Goal: Use online tool/utility: Utilize a website feature to perform a specific function

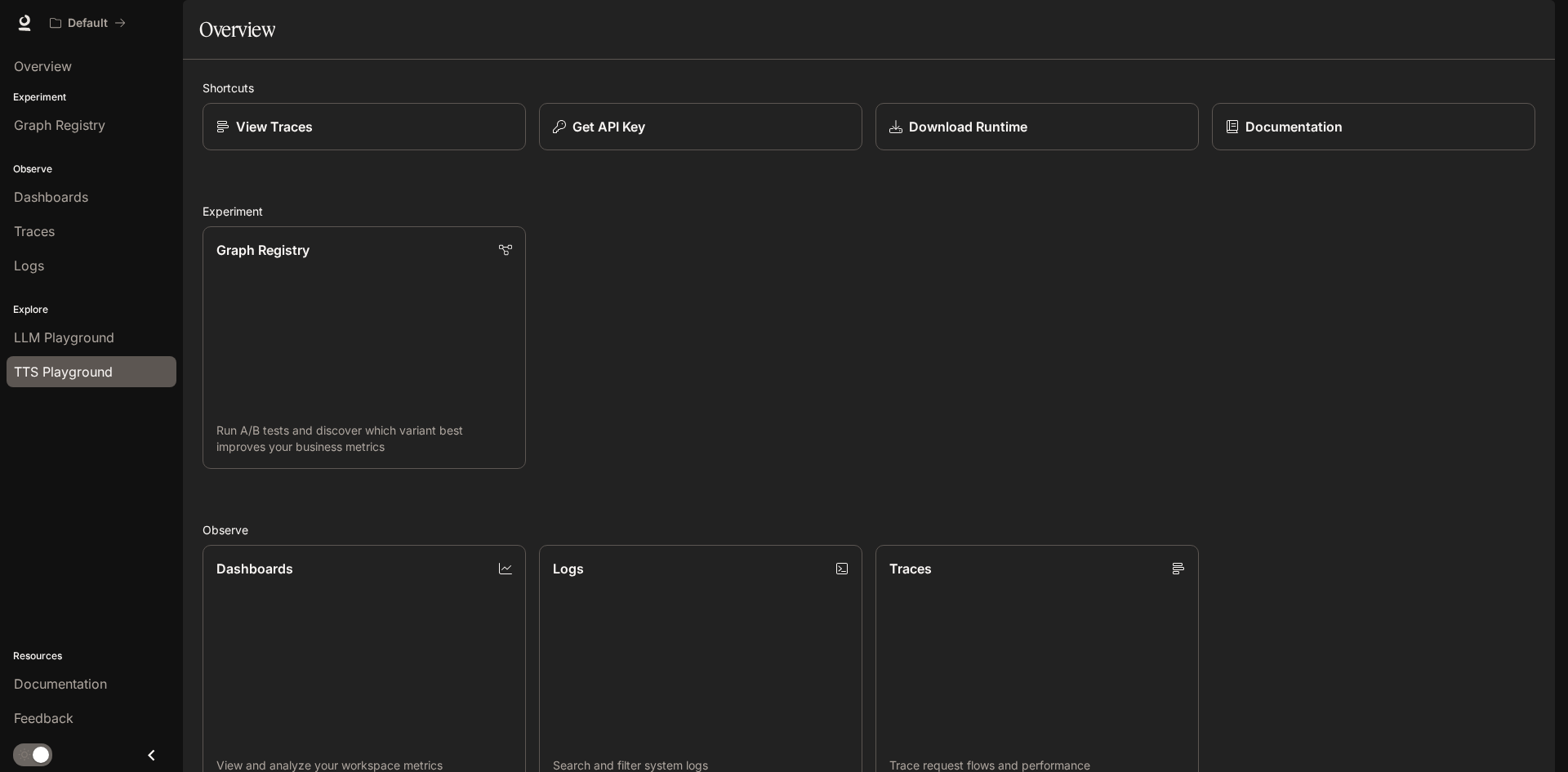
click at [45, 370] on span "TTS Playground" at bounding box center [62, 371] width 98 height 20
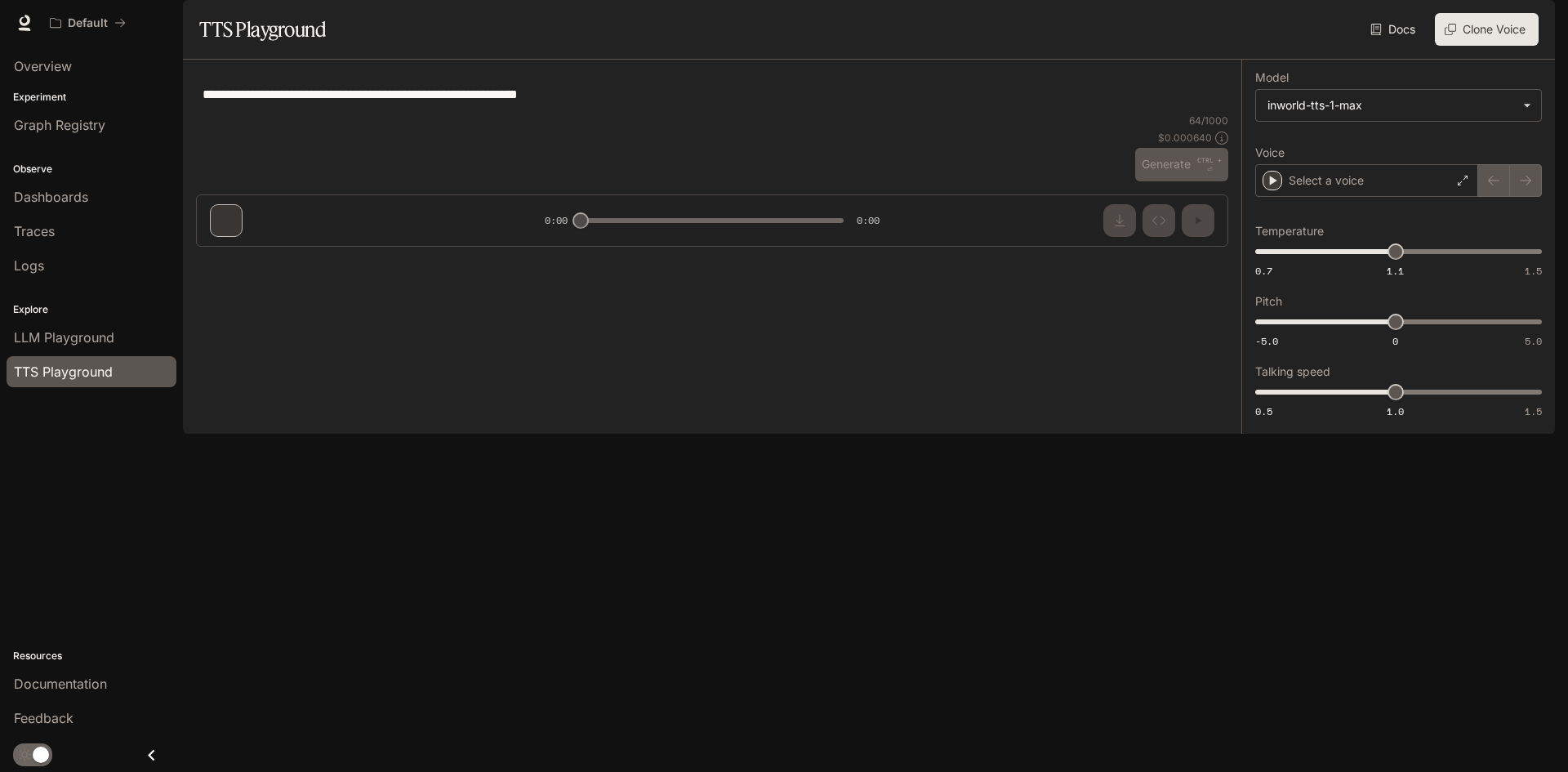
type textarea "**********"
type input "***"
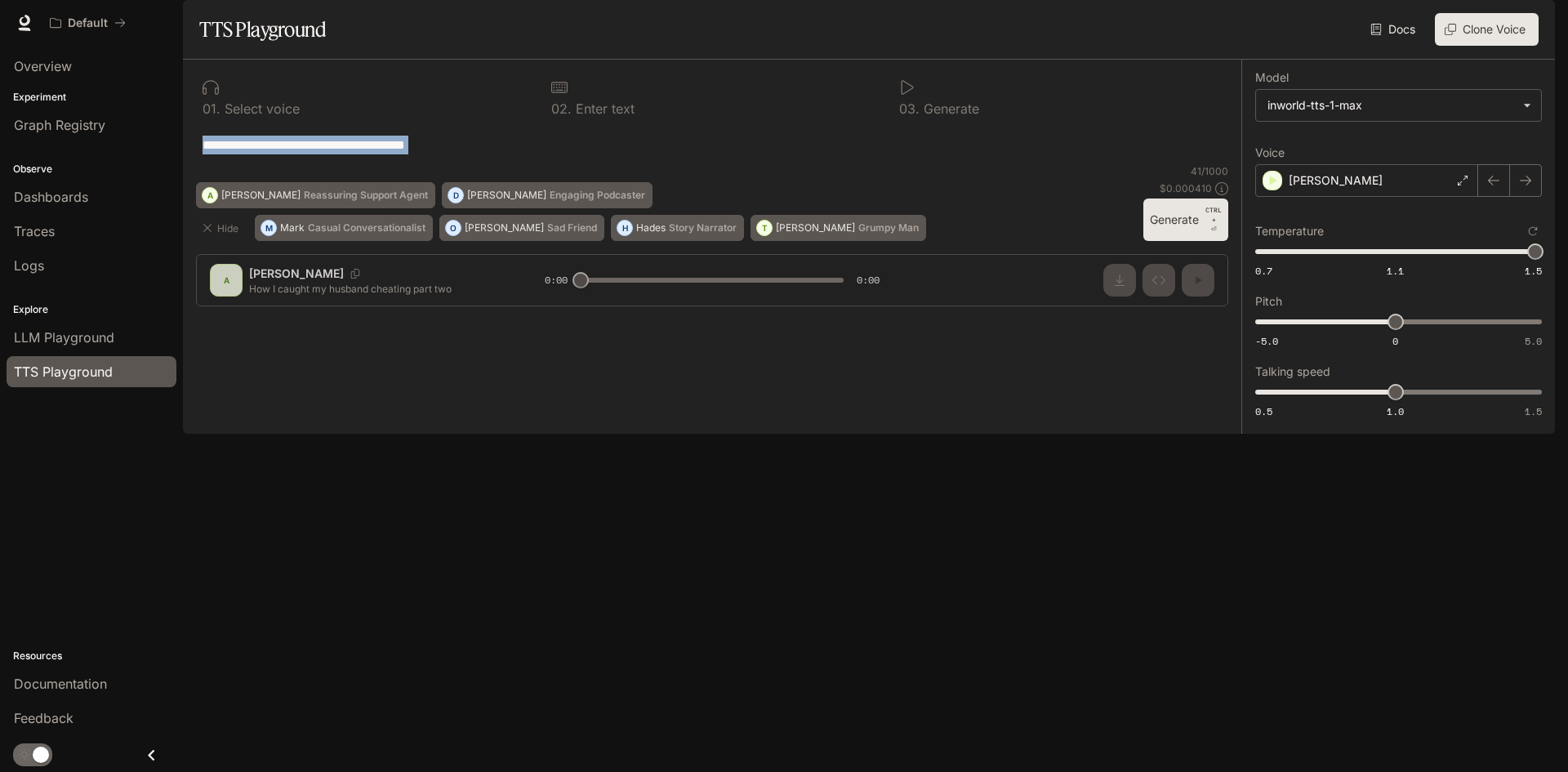
drag, startPoint x: 198, startPoint y: 189, endPoint x: 612, endPoint y: 269, distance: 421.7
click at [606, 164] on div "**********" at bounding box center [712, 145] width 1033 height 39
click at [1312, 188] on p "[PERSON_NAME]" at bounding box center [1335, 180] width 94 height 16
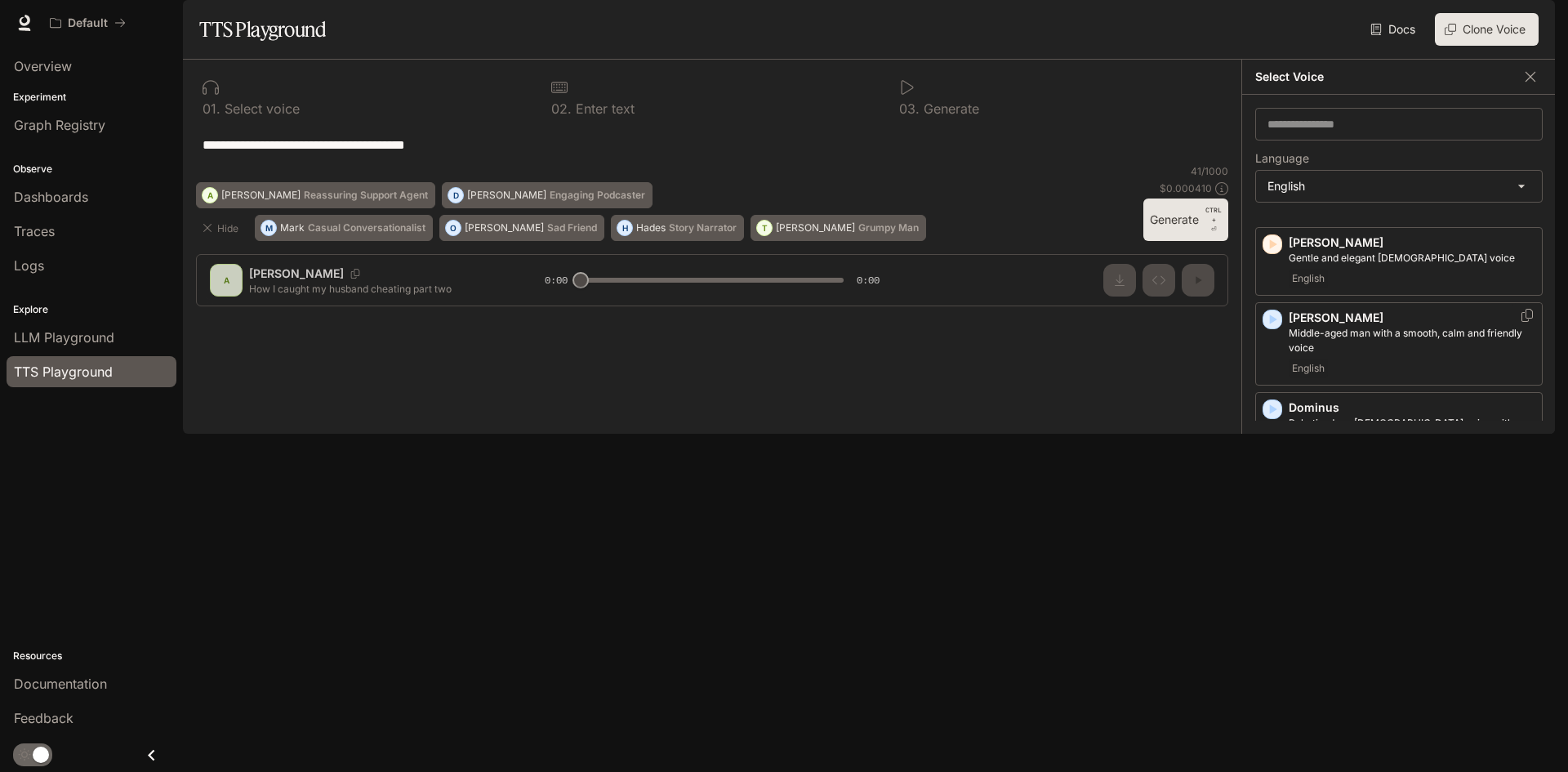
scroll to position [327, 0]
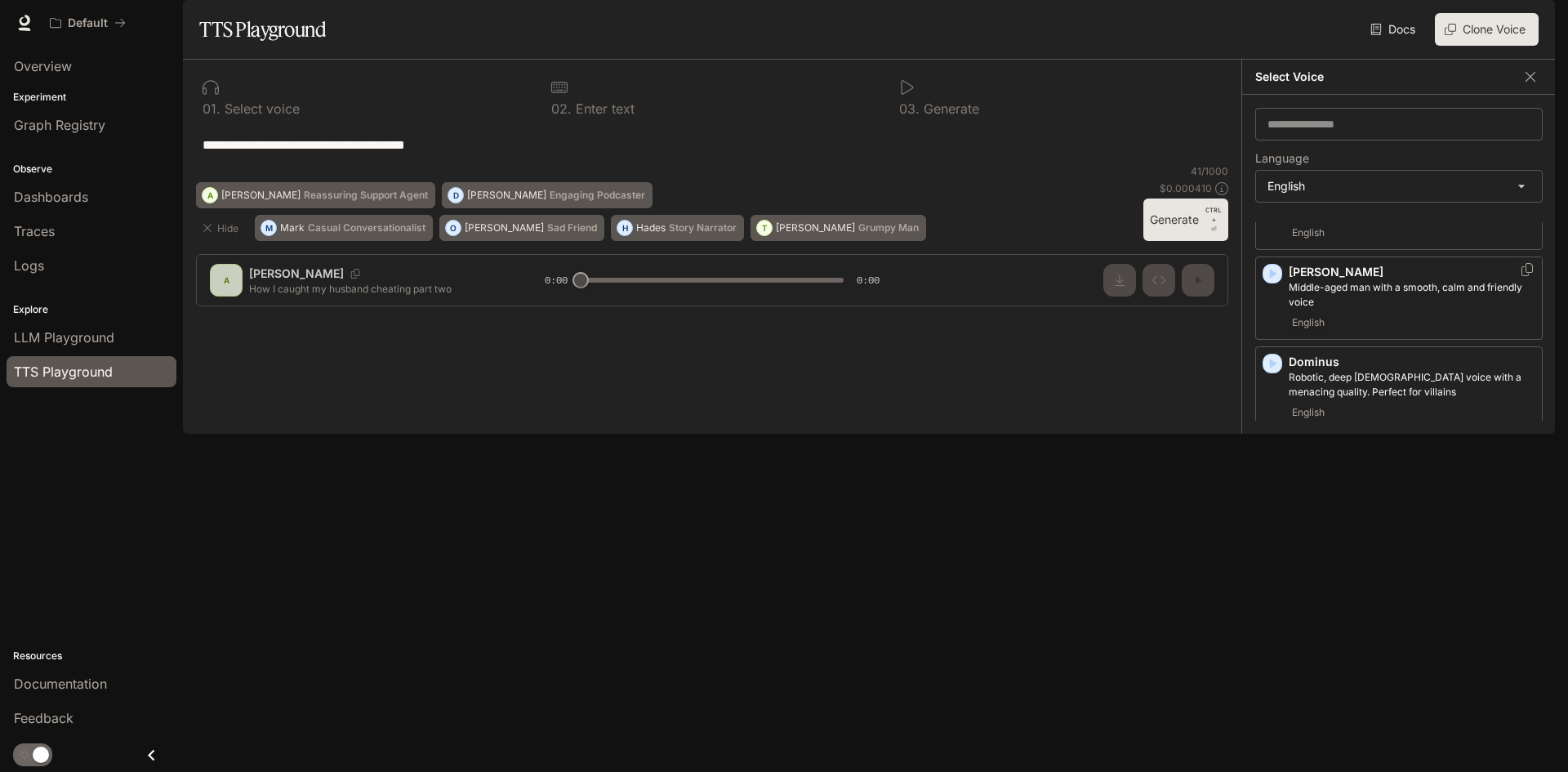
click at [1271, 278] on icon "button" at bounding box center [1273, 273] width 8 height 9
click at [1269, 458] on icon "button" at bounding box center [1273, 453] width 8 height 9
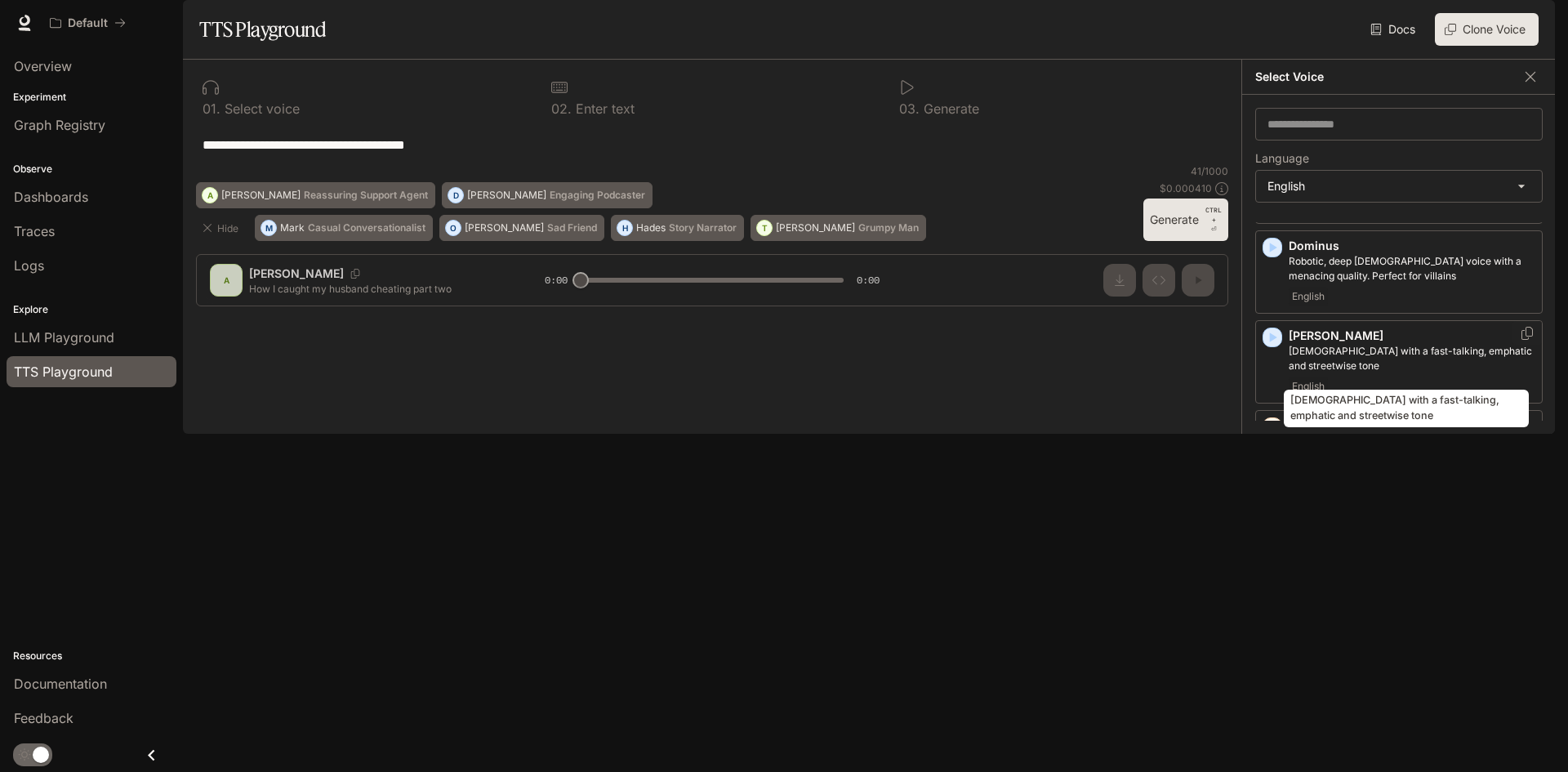
scroll to position [490, 0]
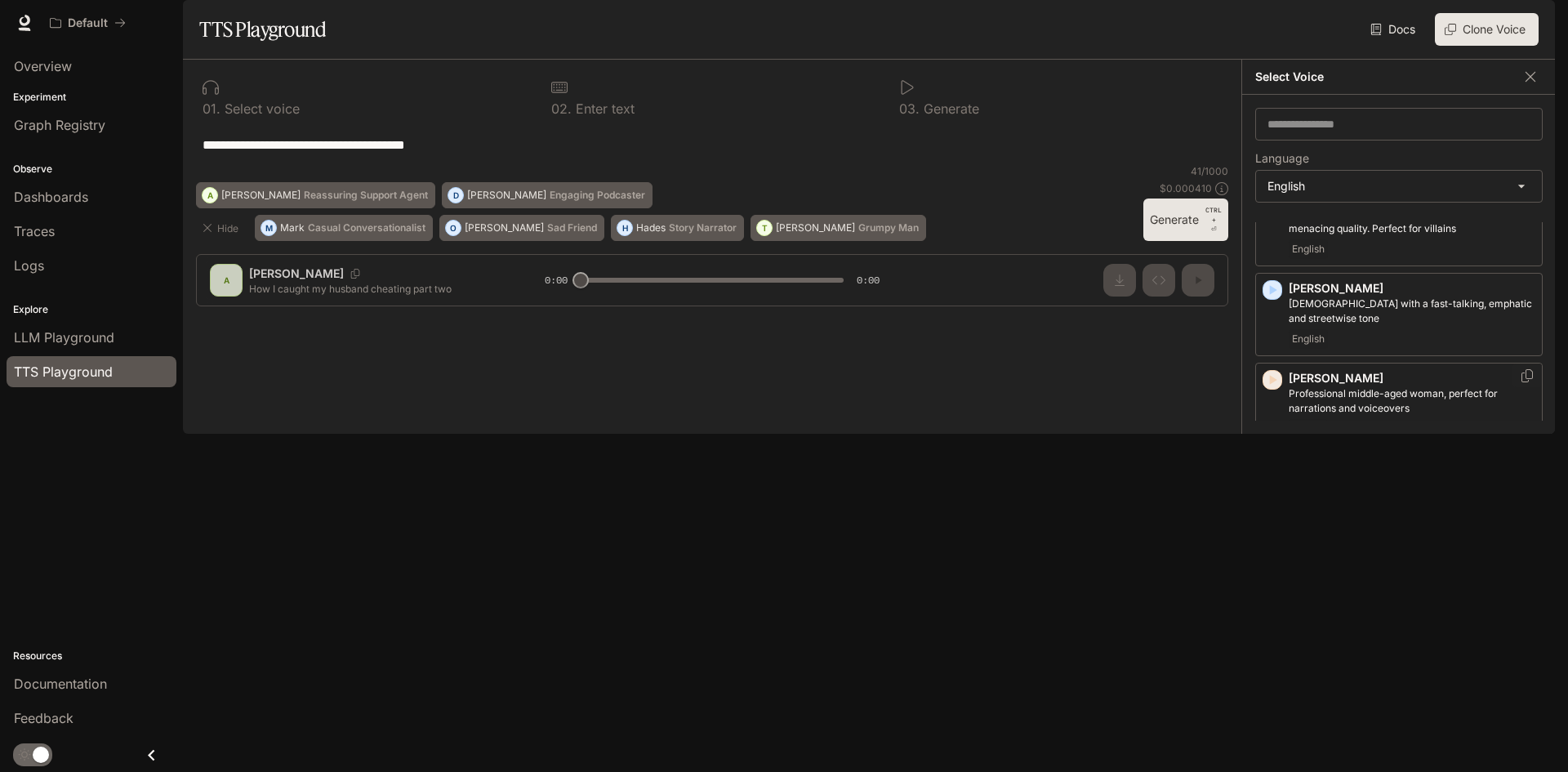
click at [1275, 385] on icon "button" at bounding box center [1273, 379] width 8 height 9
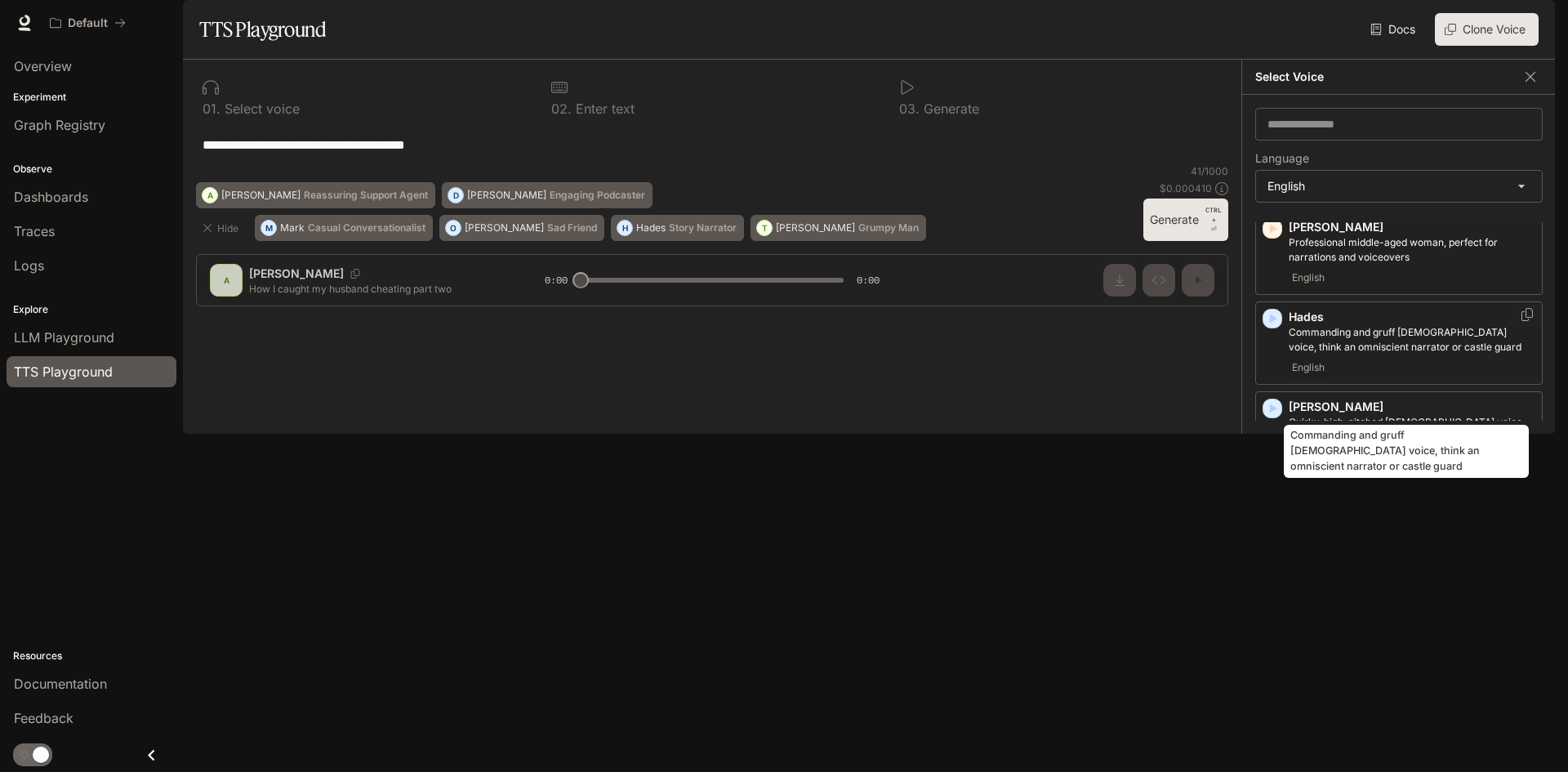
scroll to position [735, 0]
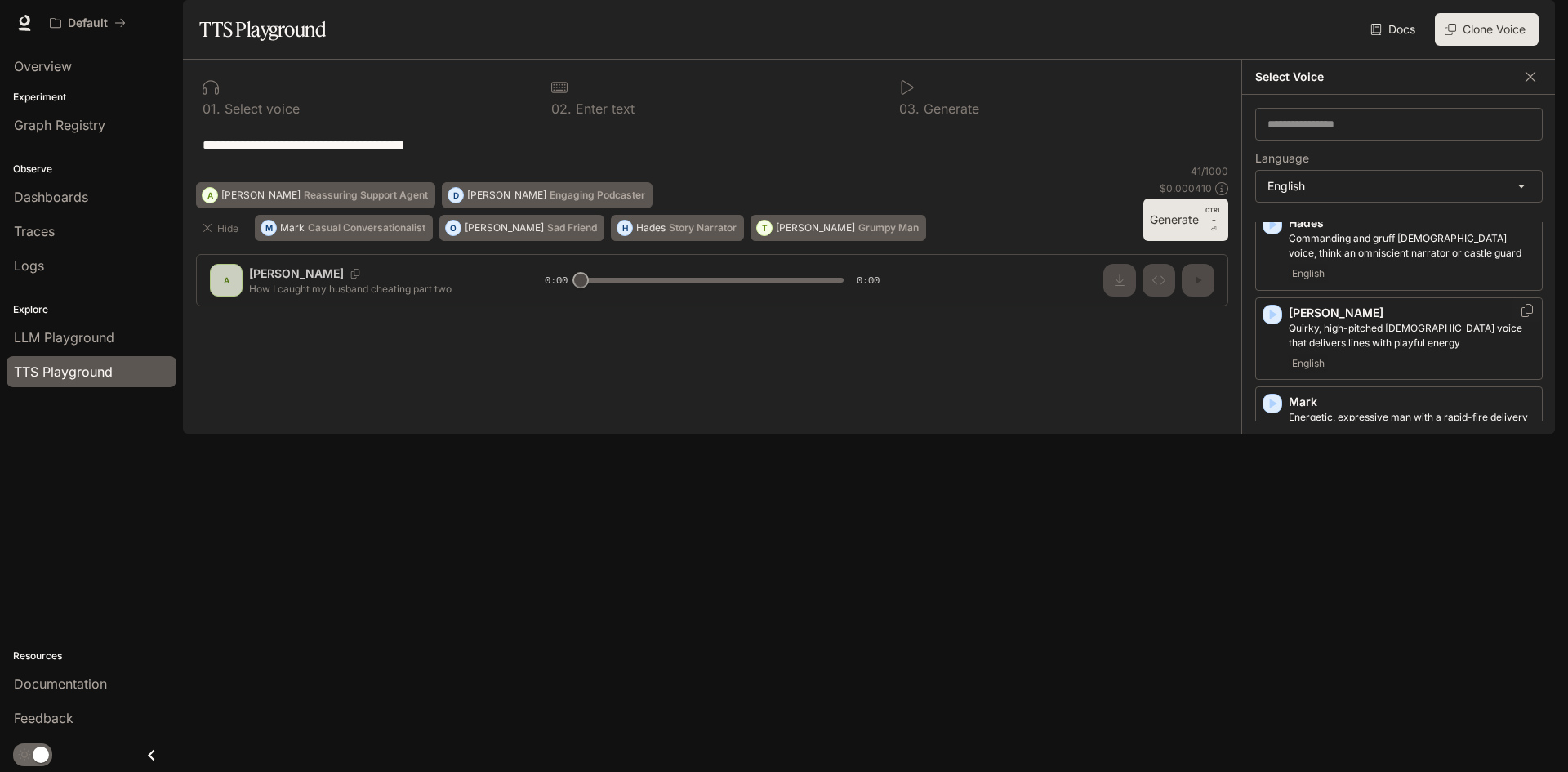
click at [1273, 323] on icon "button" at bounding box center [1272, 314] width 16 height 16
click at [1276, 577] on icon "button" at bounding box center [1272, 568] width 16 height 16
click at [1269, 319] on icon "button" at bounding box center [1273, 314] width 8 height 9
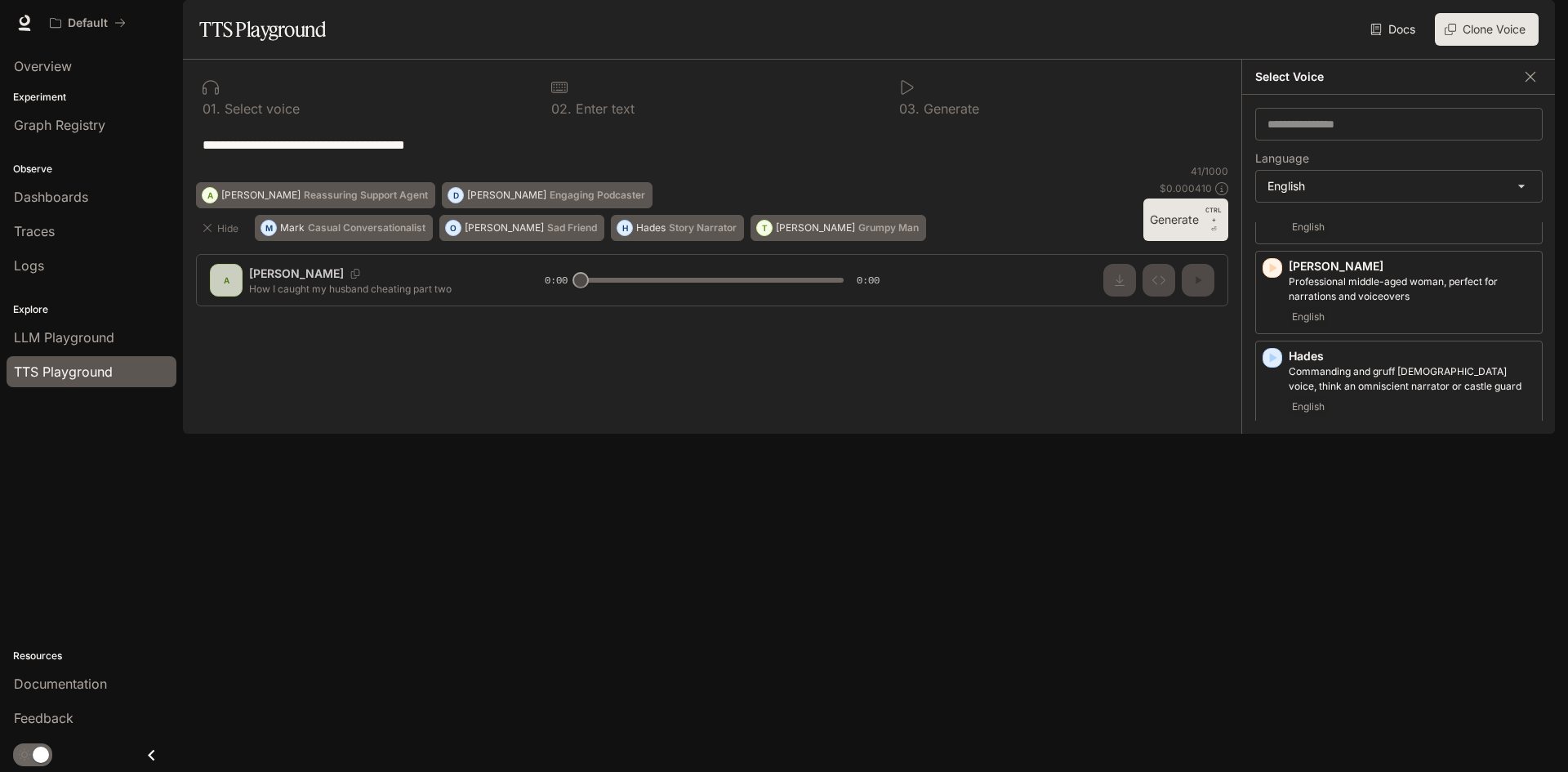
scroll to position [572, 0]
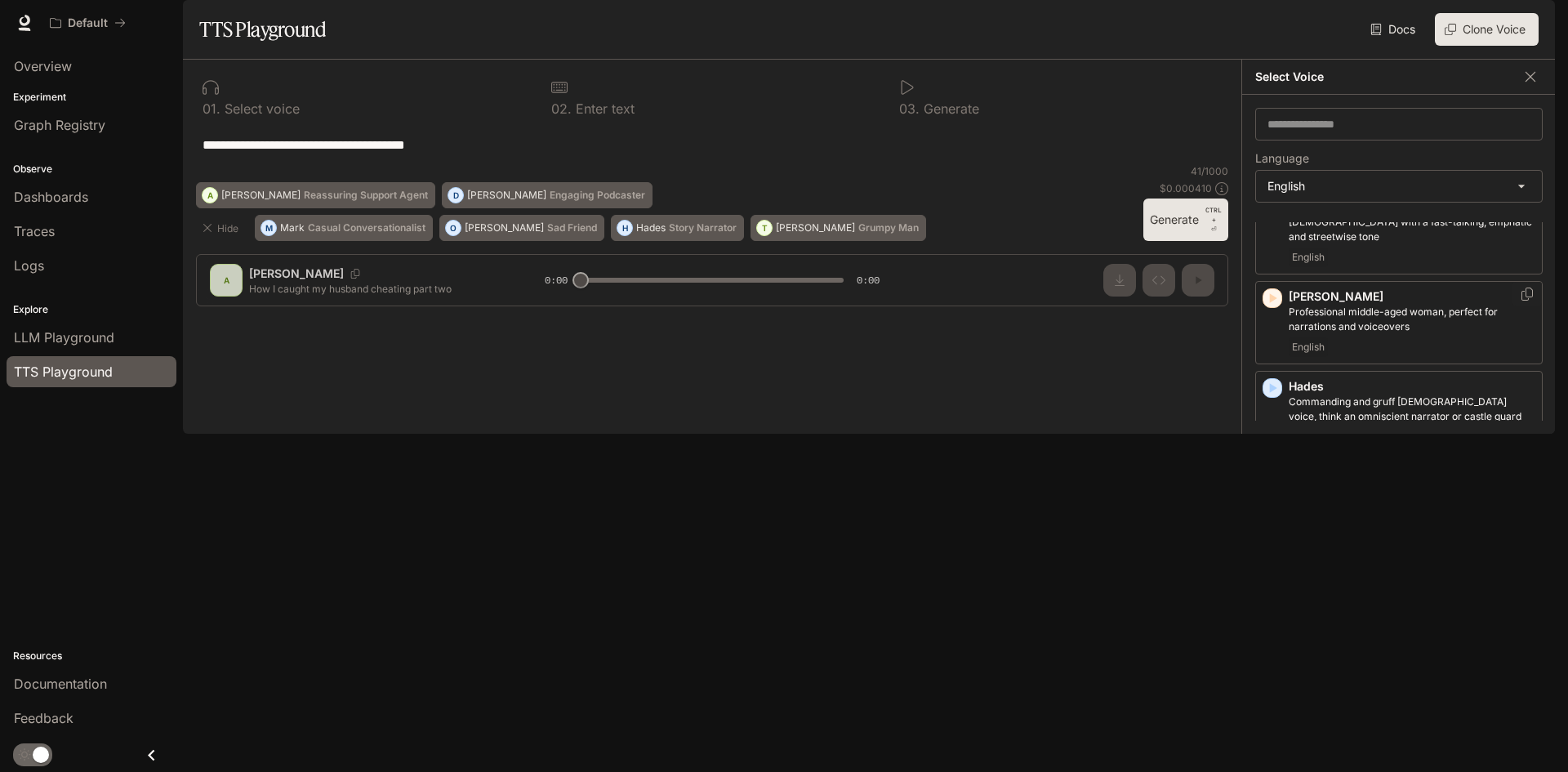
click at [1269, 303] on icon "button" at bounding box center [1273, 298] width 8 height 9
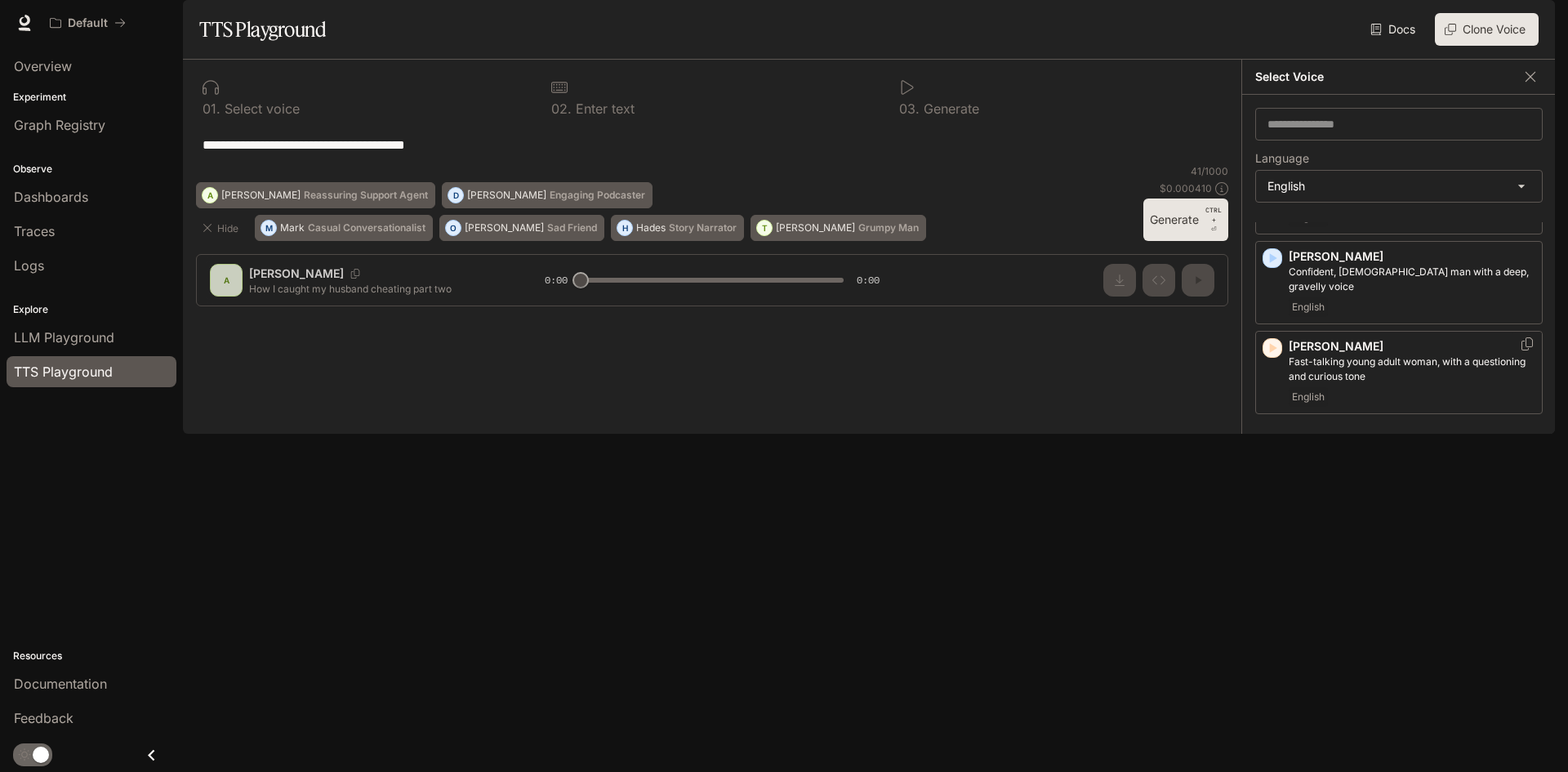
scroll to position [1233, 0]
click at [1274, 694] on icon "button" at bounding box center [1273, 698] width 8 height 9
click at [1273, 438] on icon "button" at bounding box center [1272, 430] width 16 height 16
click at [1271, 528] on icon "button" at bounding box center [1272, 520] width 16 height 16
click at [1268, 615] on icon "button" at bounding box center [1272, 609] width 16 height 16
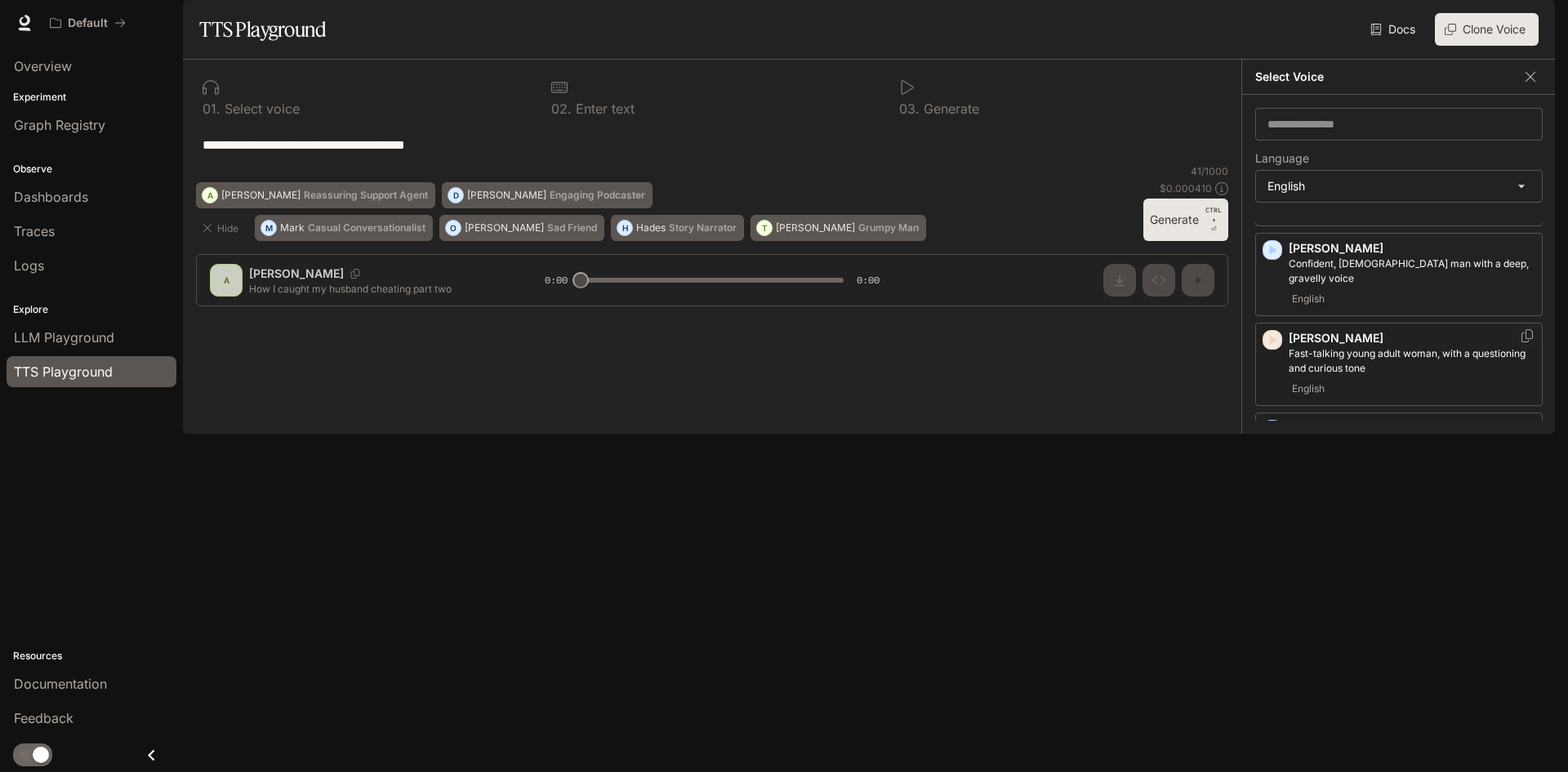
click at [1273, 345] on icon "button" at bounding box center [1273, 339] width 8 height 9
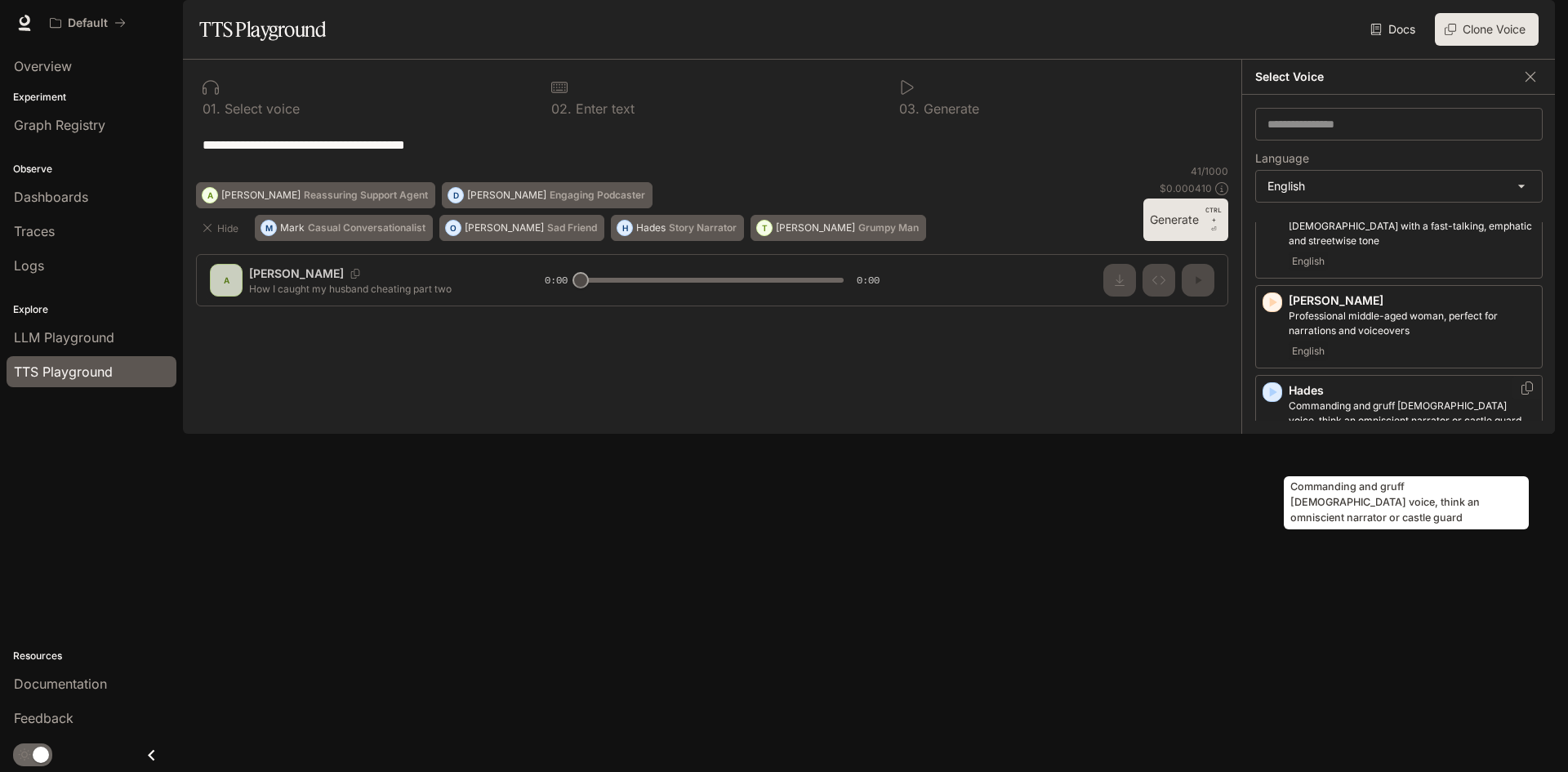
scroll to position [580, 0]
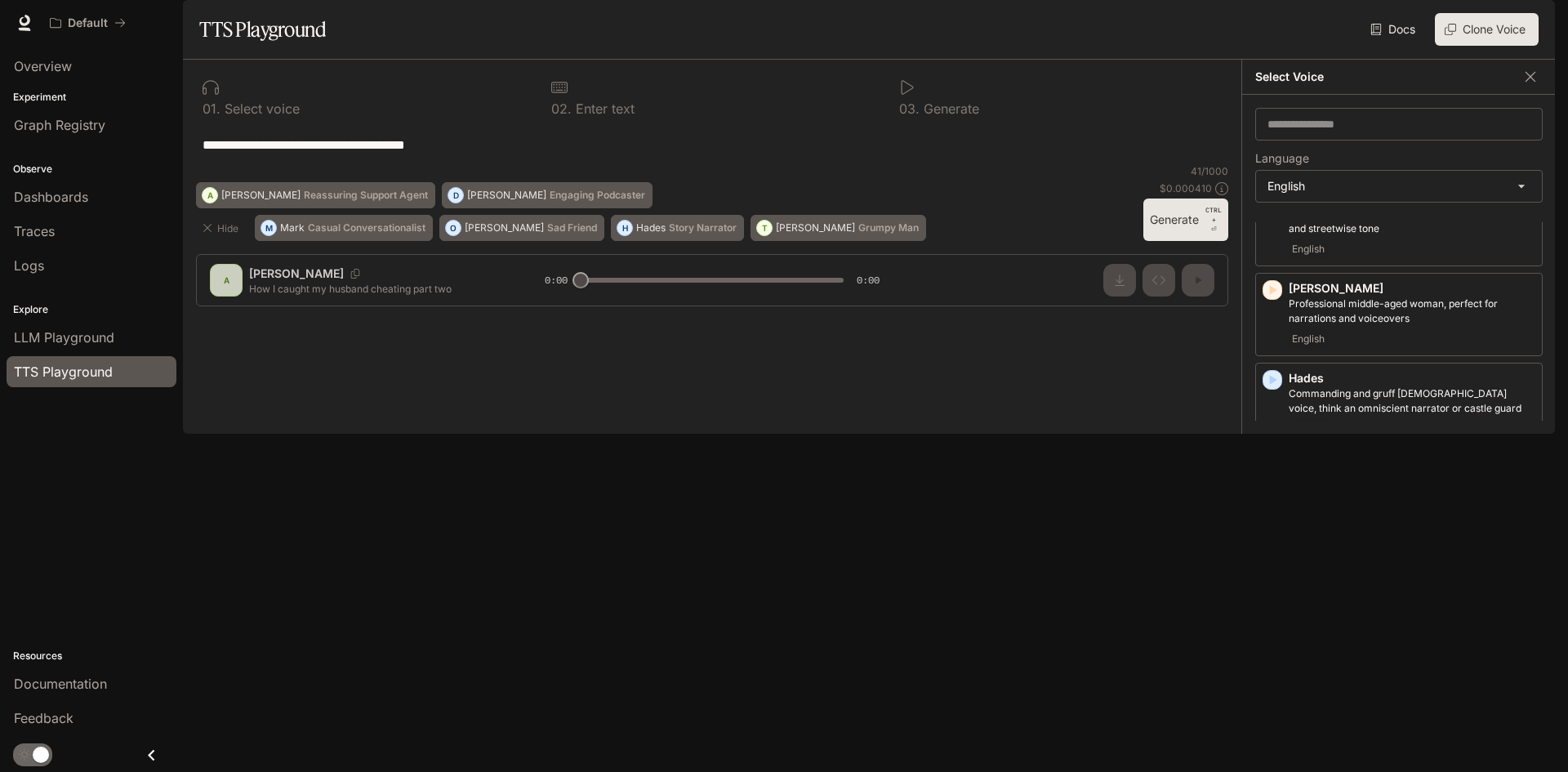
click at [1269, 639] on icon "button" at bounding box center [1273, 634] width 8 height 9
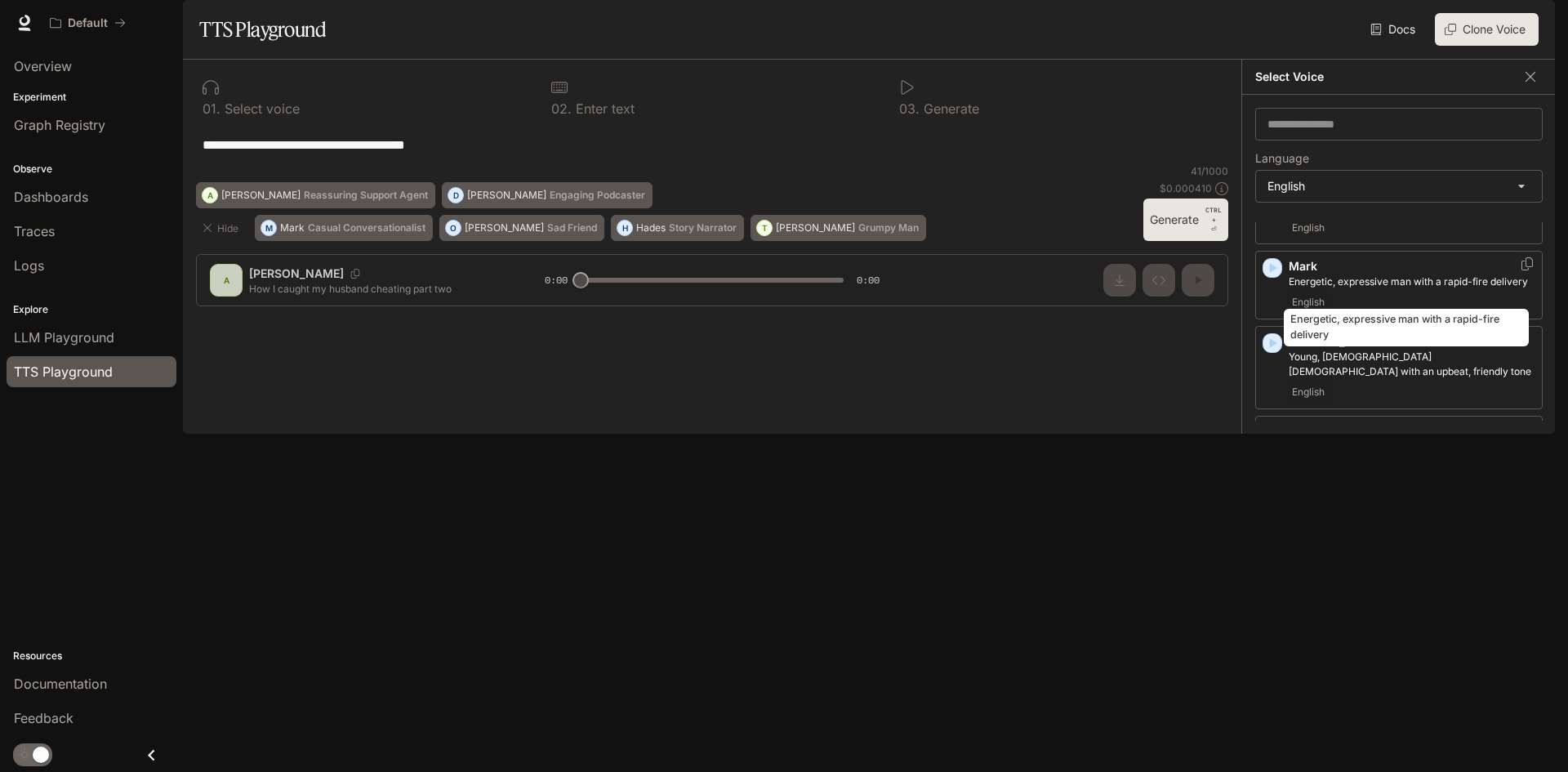
scroll to position [989, 0]
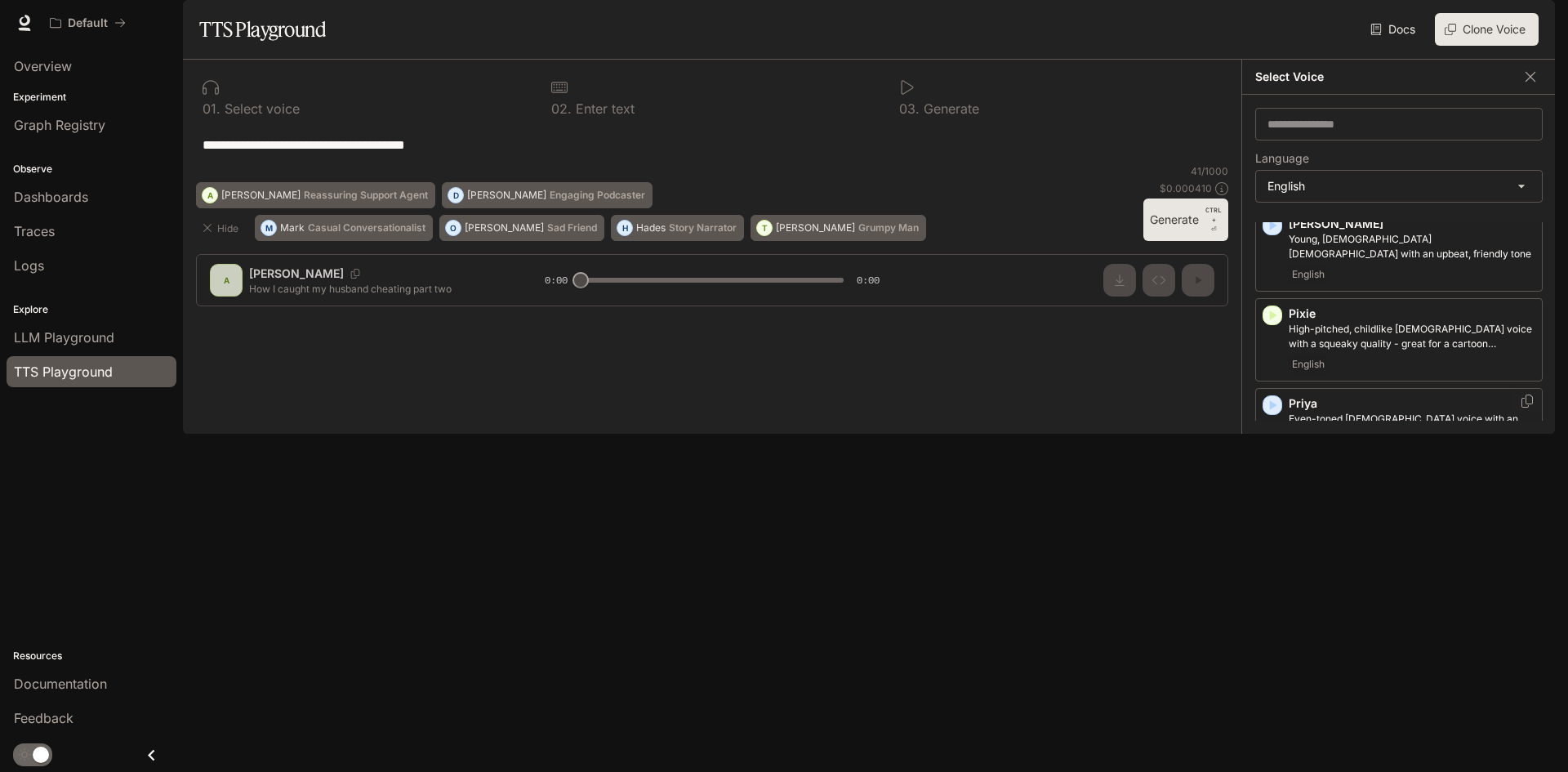
click at [1271, 410] on icon "button" at bounding box center [1273, 405] width 8 height 9
click at [1264, 593] on icon "button" at bounding box center [1272, 585] width 16 height 16
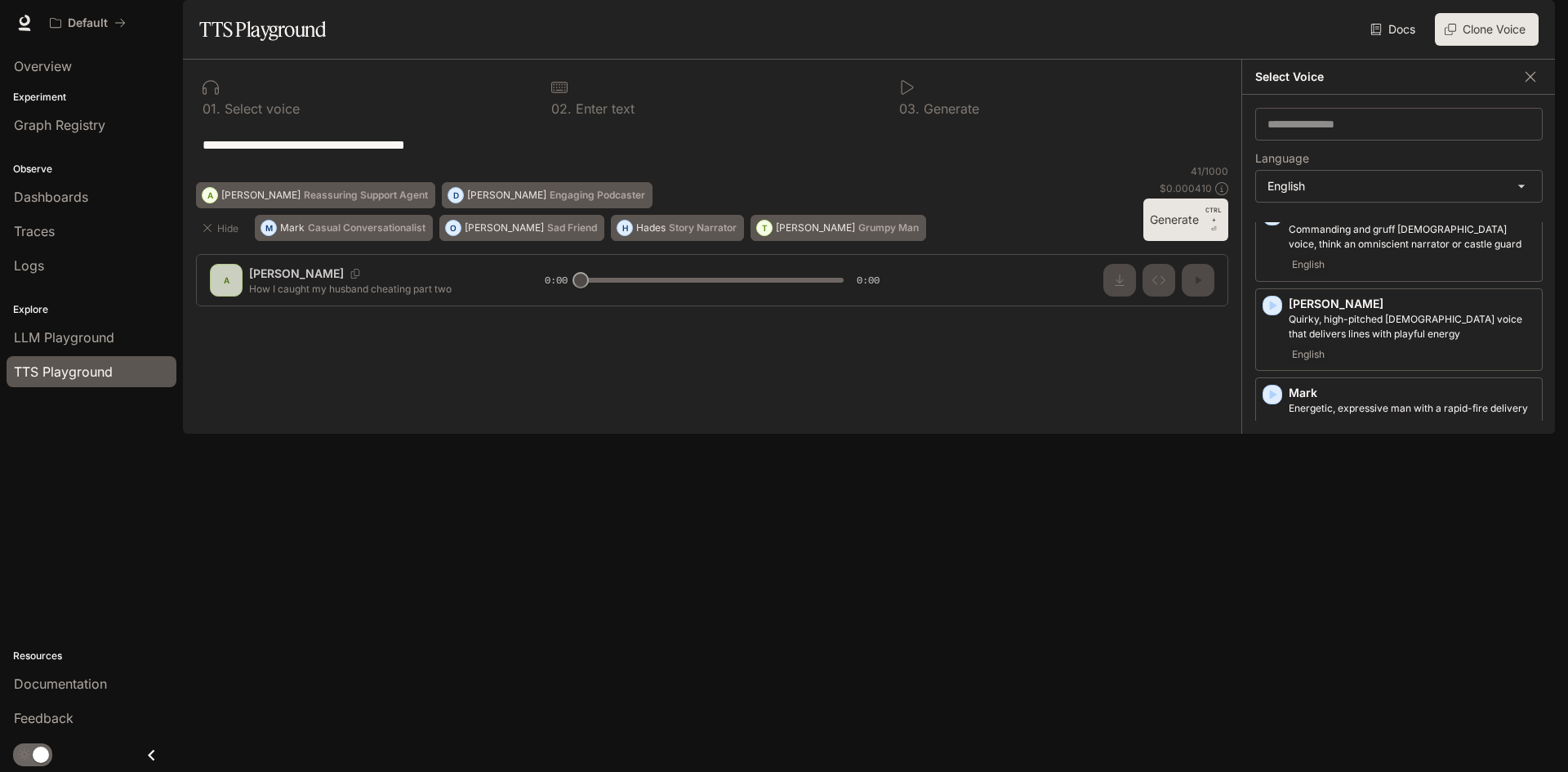
scroll to position [744, 0]
click at [1272, 478] on icon "button" at bounding box center [1272, 470] width 16 height 16
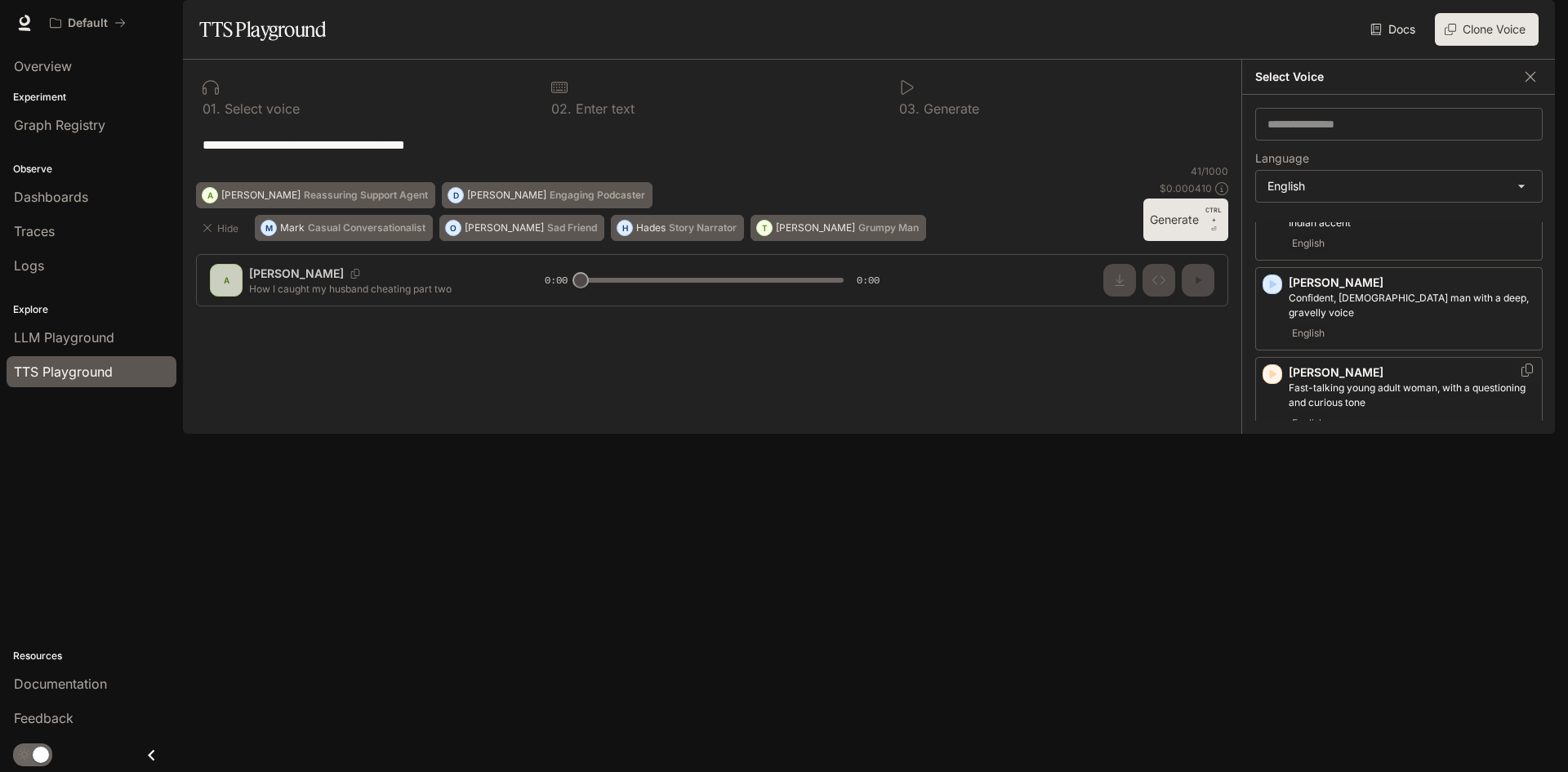
scroll to position [1233, 0]
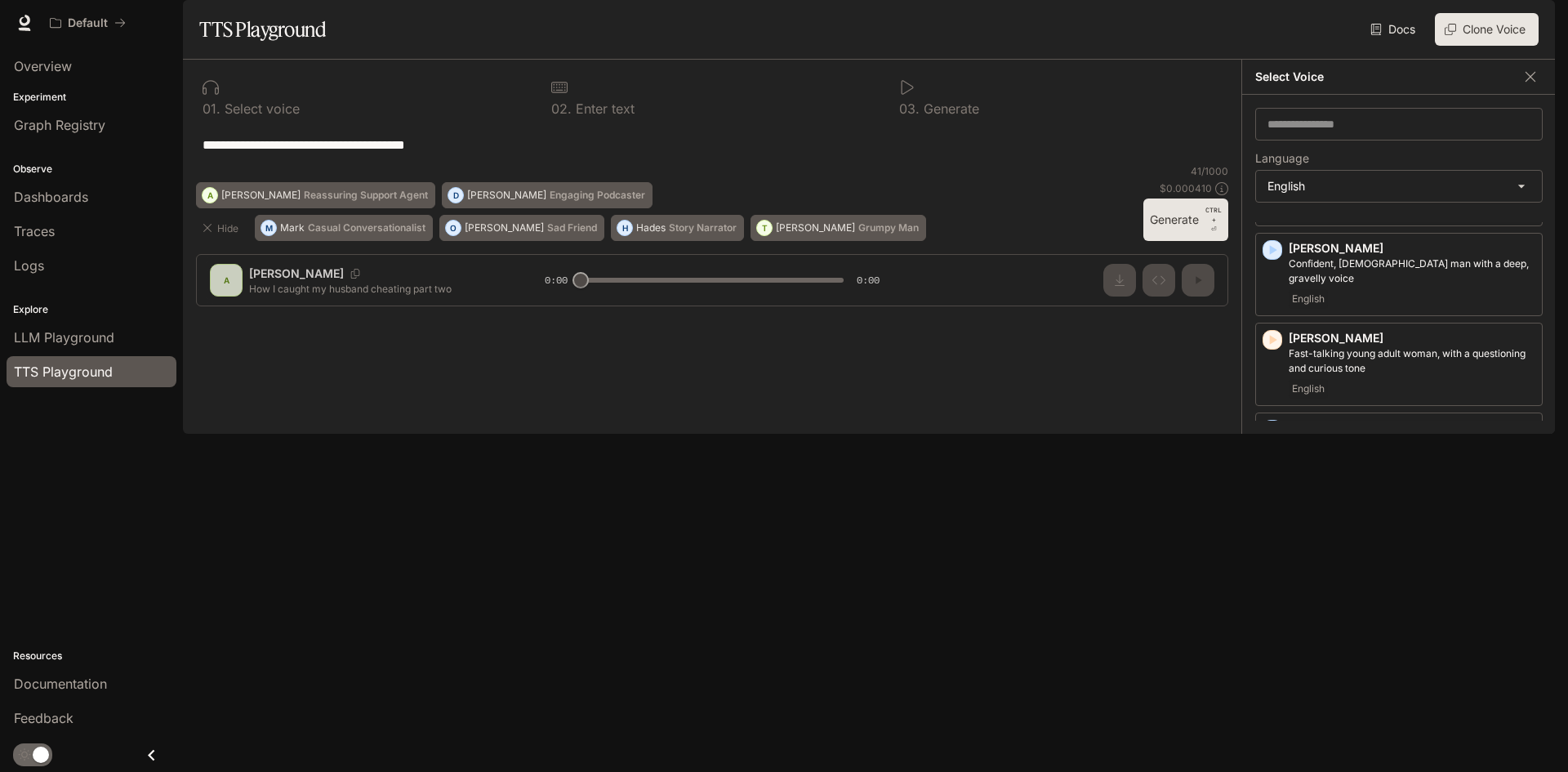
click at [1278, 692] on icon "button" at bounding box center [1272, 699] width 16 height 16
click at [1259, 682] on div "[PERSON_NAME], middle-aged [DEMOGRAPHIC_DATA] [DEMOGRAPHIC_DATA] voice English" at bounding box center [1399, 723] width 287 height 83
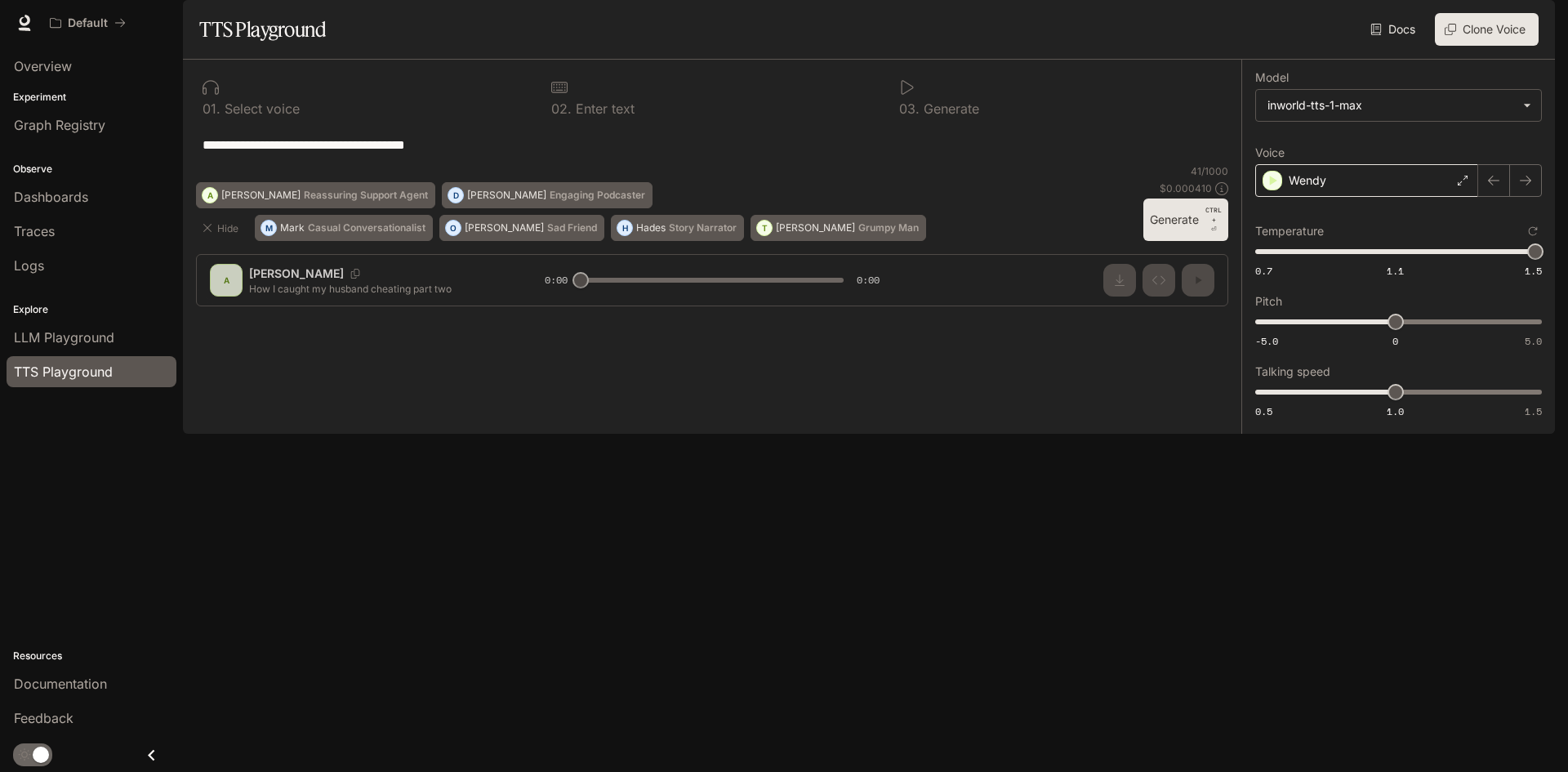
click at [1340, 197] on div "Wendy" at bounding box center [1366, 181] width 223 height 33
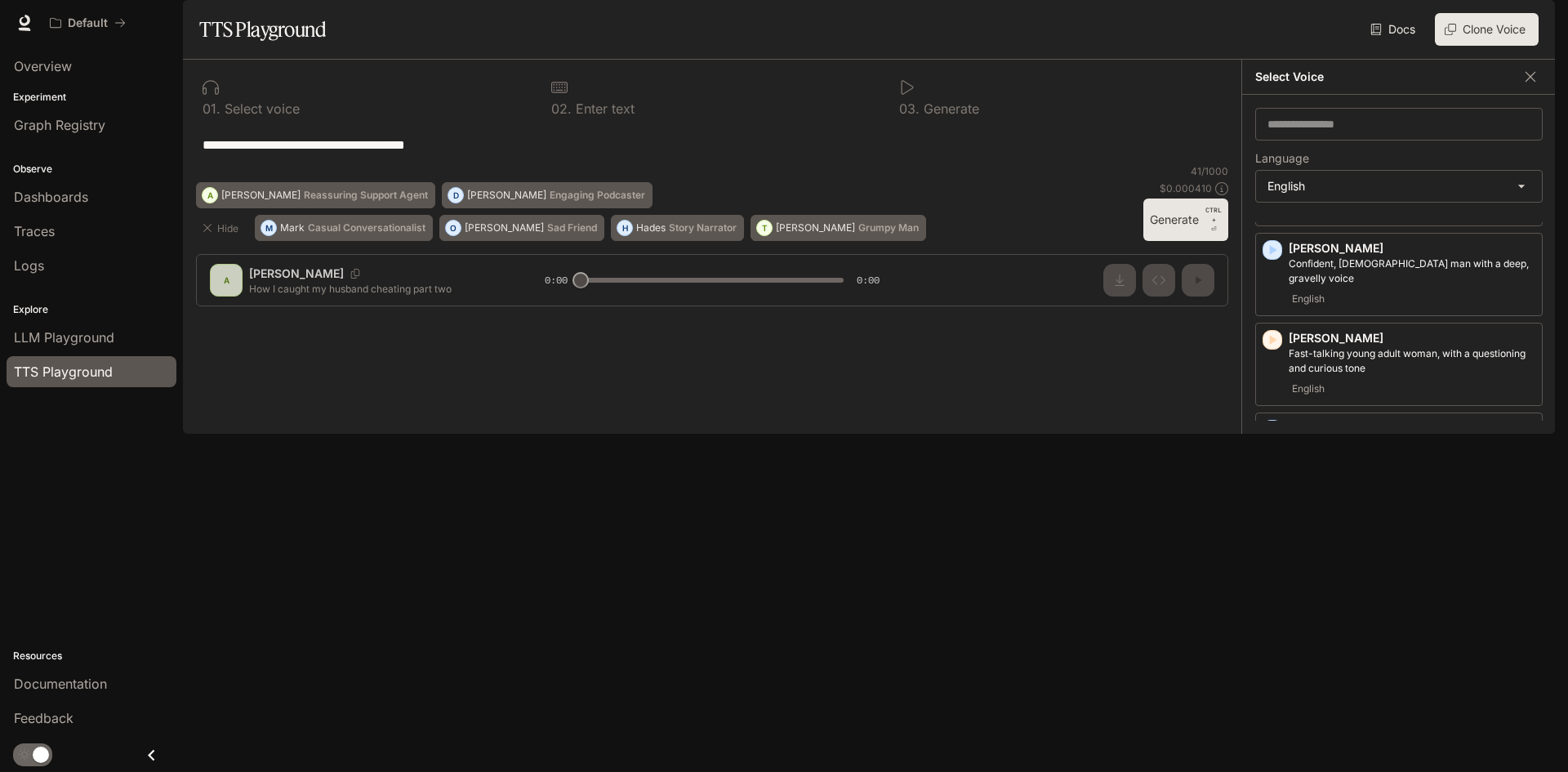
click at [1270, 694] on icon "button" at bounding box center [1273, 698] width 8 height 9
click at [1268, 348] on icon "button" at bounding box center [1272, 340] width 16 height 16
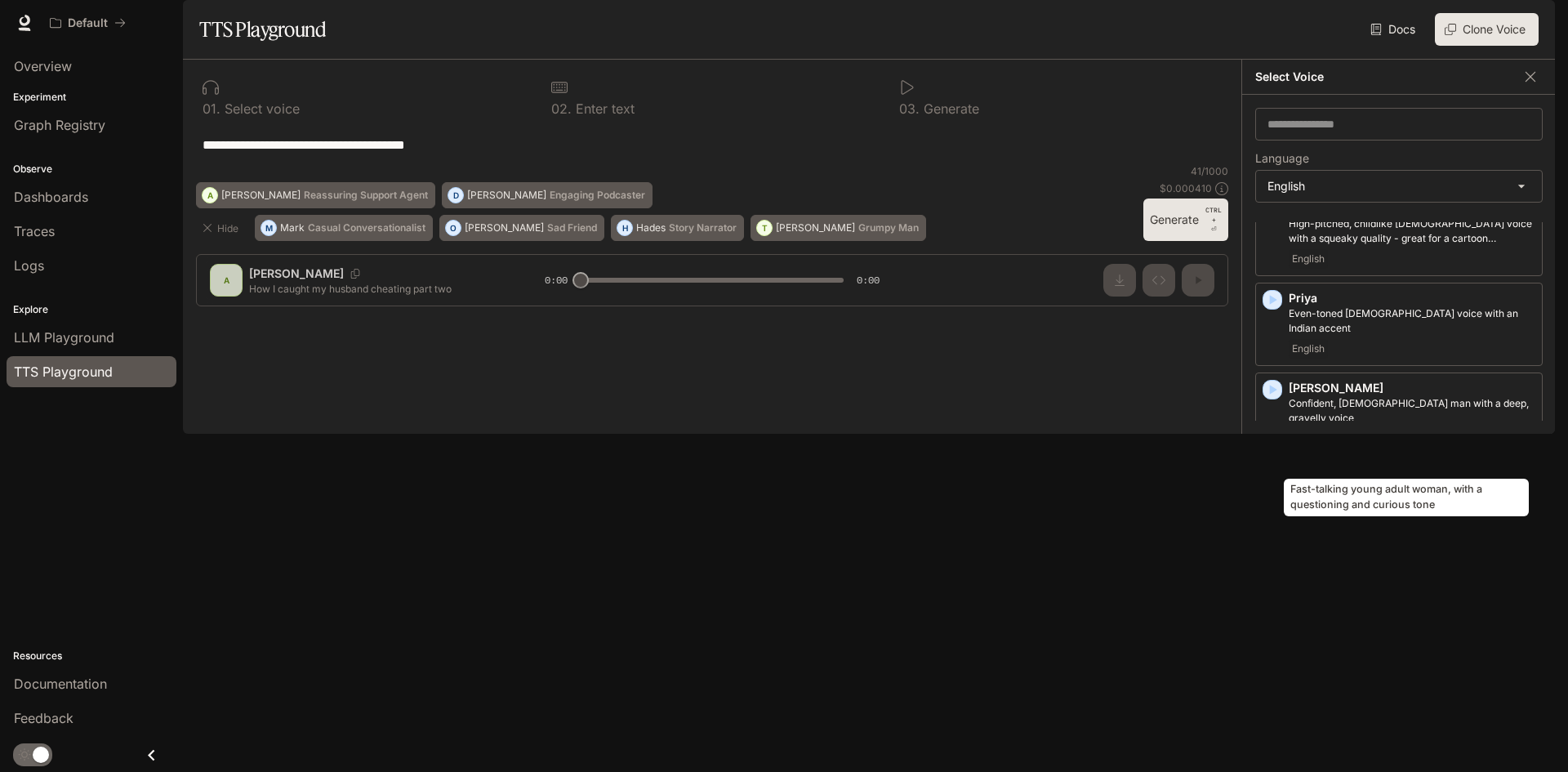
scroll to position [1070, 0]
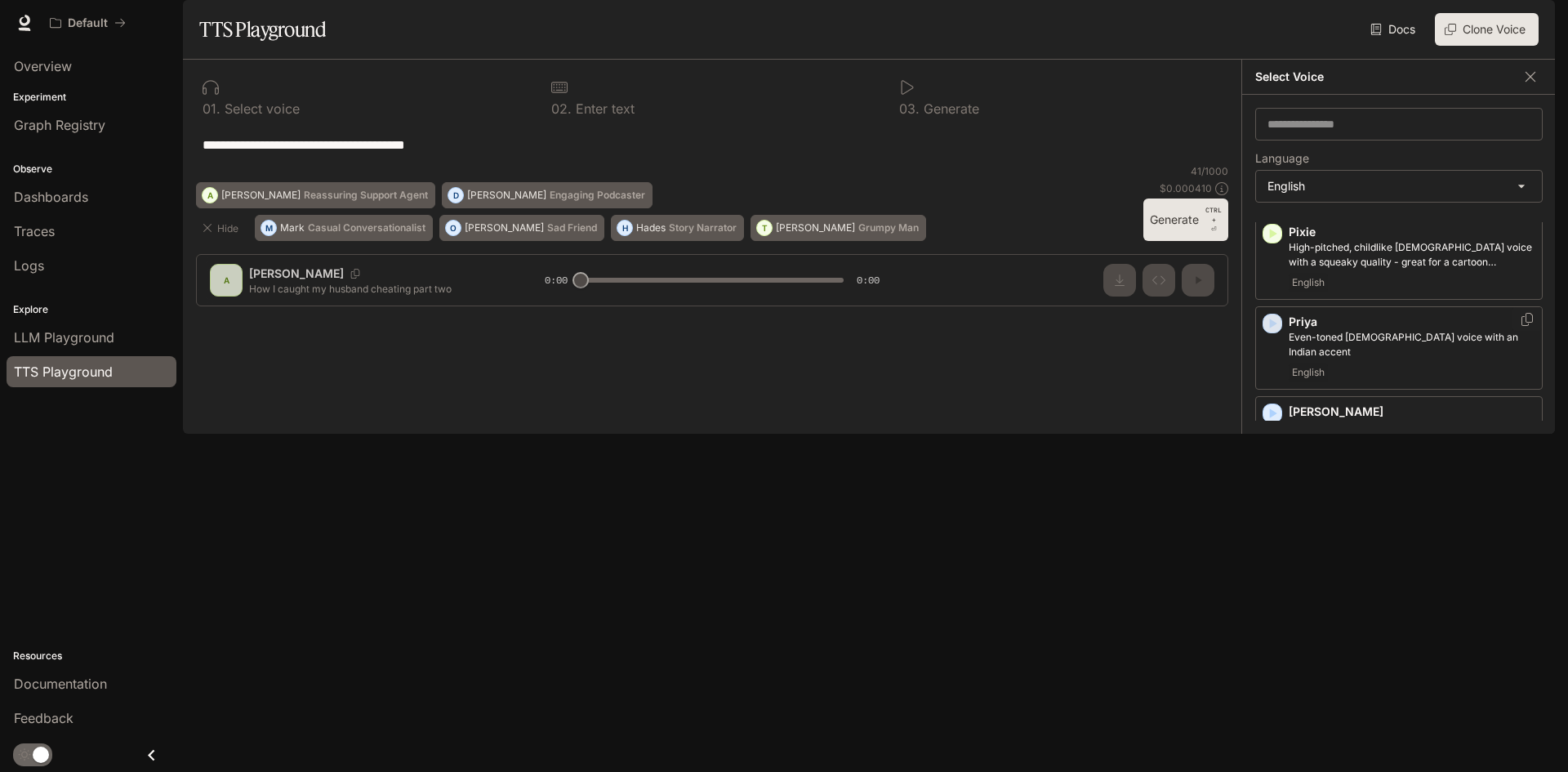
click at [1272, 332] on icon "button" at bounding box center [1272, 323] width 16 height 16
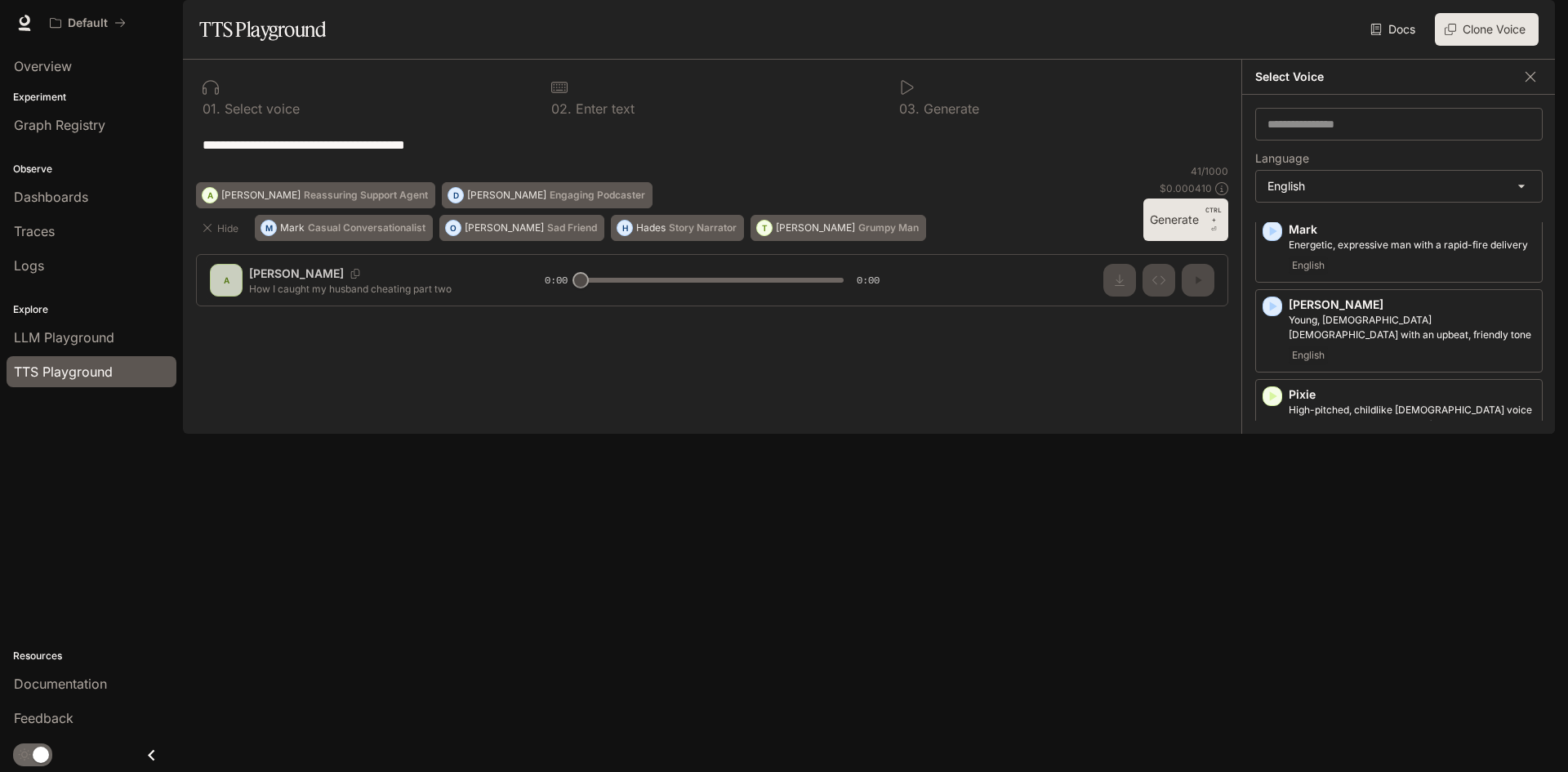
scroll to position [907, 0]
click at [1269, 315] on icon "button" at bounding box center [1272, 306] width 16 height 16
drag, startPoint x: 494, startPoint y: 187, endPoint x: 143, endPoint y: 195, distance: 351.1
click at [183, 195] on main "**********" at bounding box center [869, 217] width 1372 height 434
click at [727, 164] on div "**********" at bounding box center [712, 145] width 1033 height 39
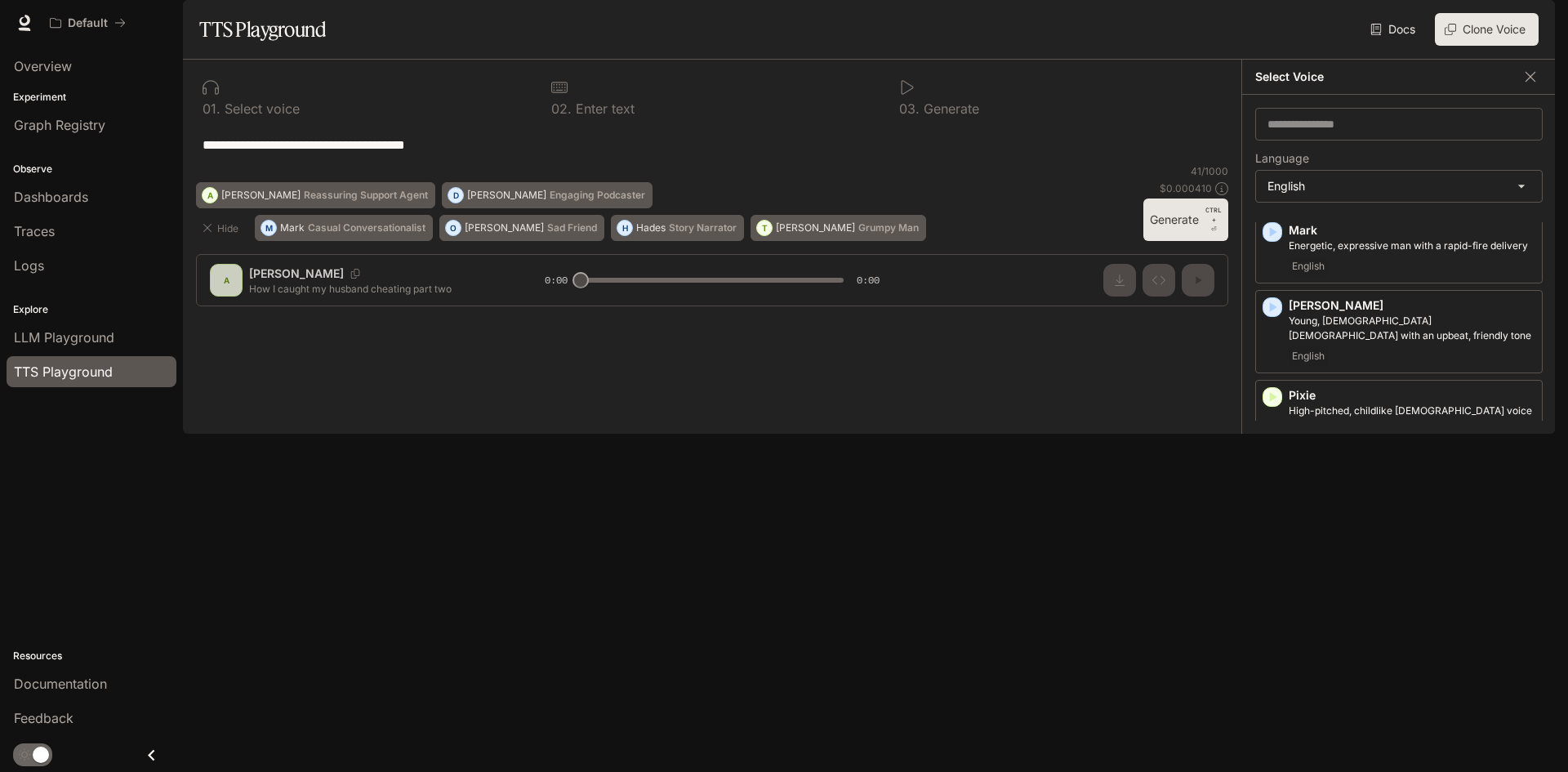
click at [1190, 241] on button "Generate CTRL + ⏎" at bounding box center [1185, 220] width 85 height 43
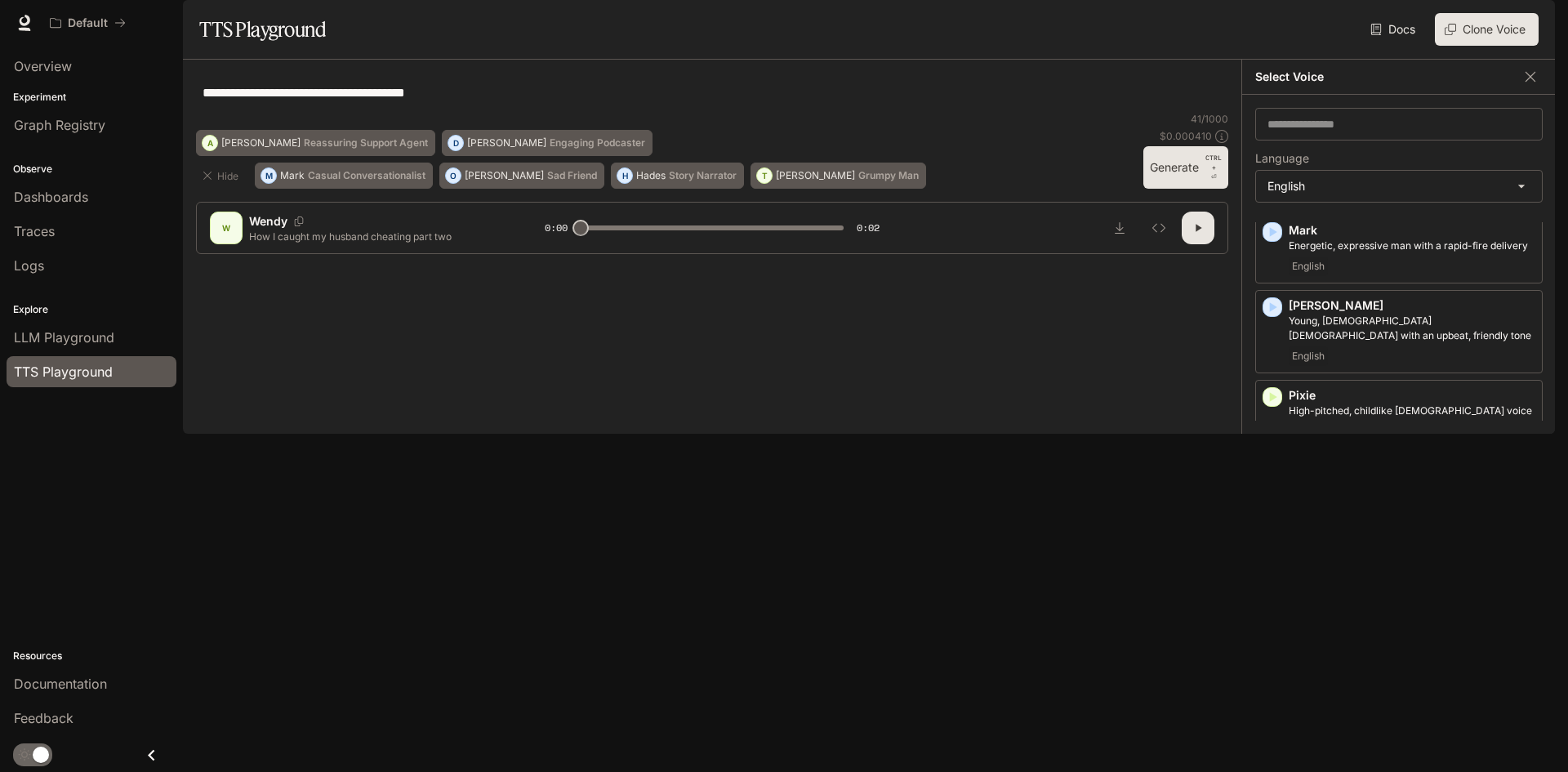
drag, startPoint x: 1177, startPoint y: 655, endPoint x: 882, endPoint y: 525, distance: 322.4
drag, startPoint x: 882, startPoint y: 525, endPoint x: 748, endPoint y: 404, distance: 180.5
click at [748, 112] on div "**********" at bounding box center [712, 92] width 1033 height 39
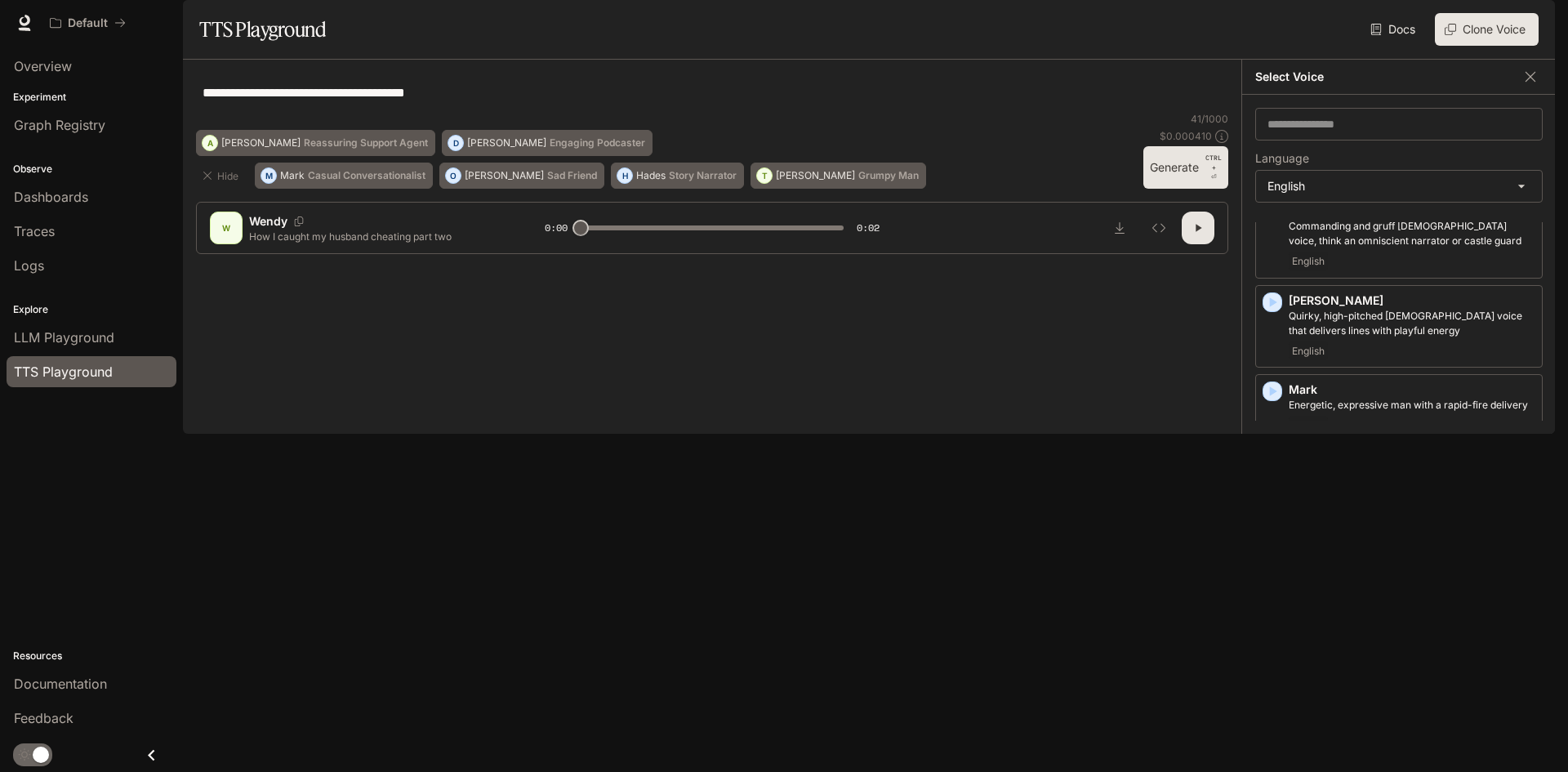
scroll to position [744, 0]
click at [1374, 477] on p "[PERSON_NAME]" at bounding box center [1411, 468] width 246 height 16
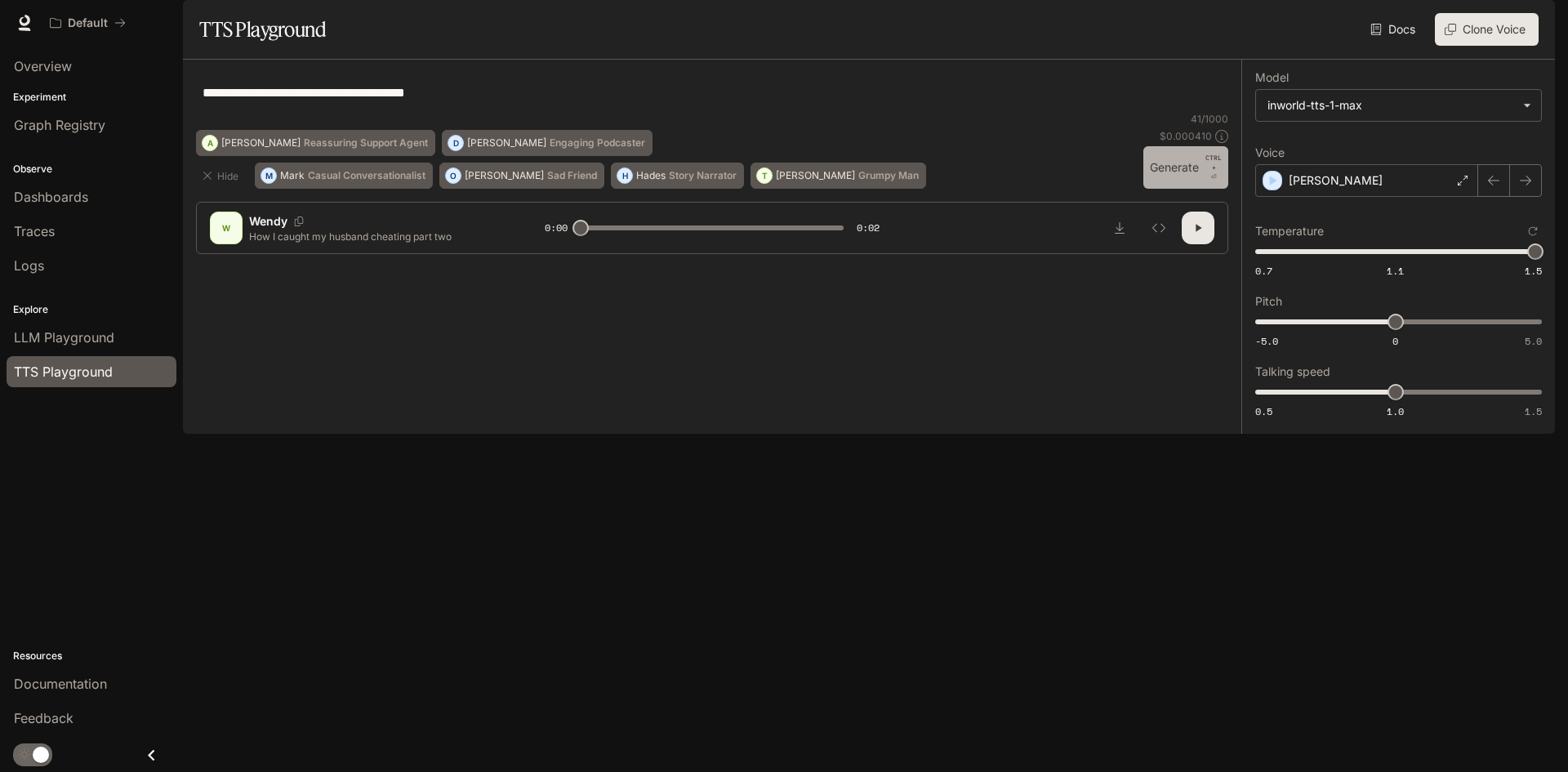
click at [1175, 188] on button "Generate CTRL + ⏎" at bounding box center [1185, 168] width 85 height 43
type input "*"
drag, startPoint x: 512, startPoint y: 140, endPoint x: 165, endPoint y: 141, distance: 347.0
click at [183, 141] on main "**********" at bounding box center [869, 217] width 1372 height 434
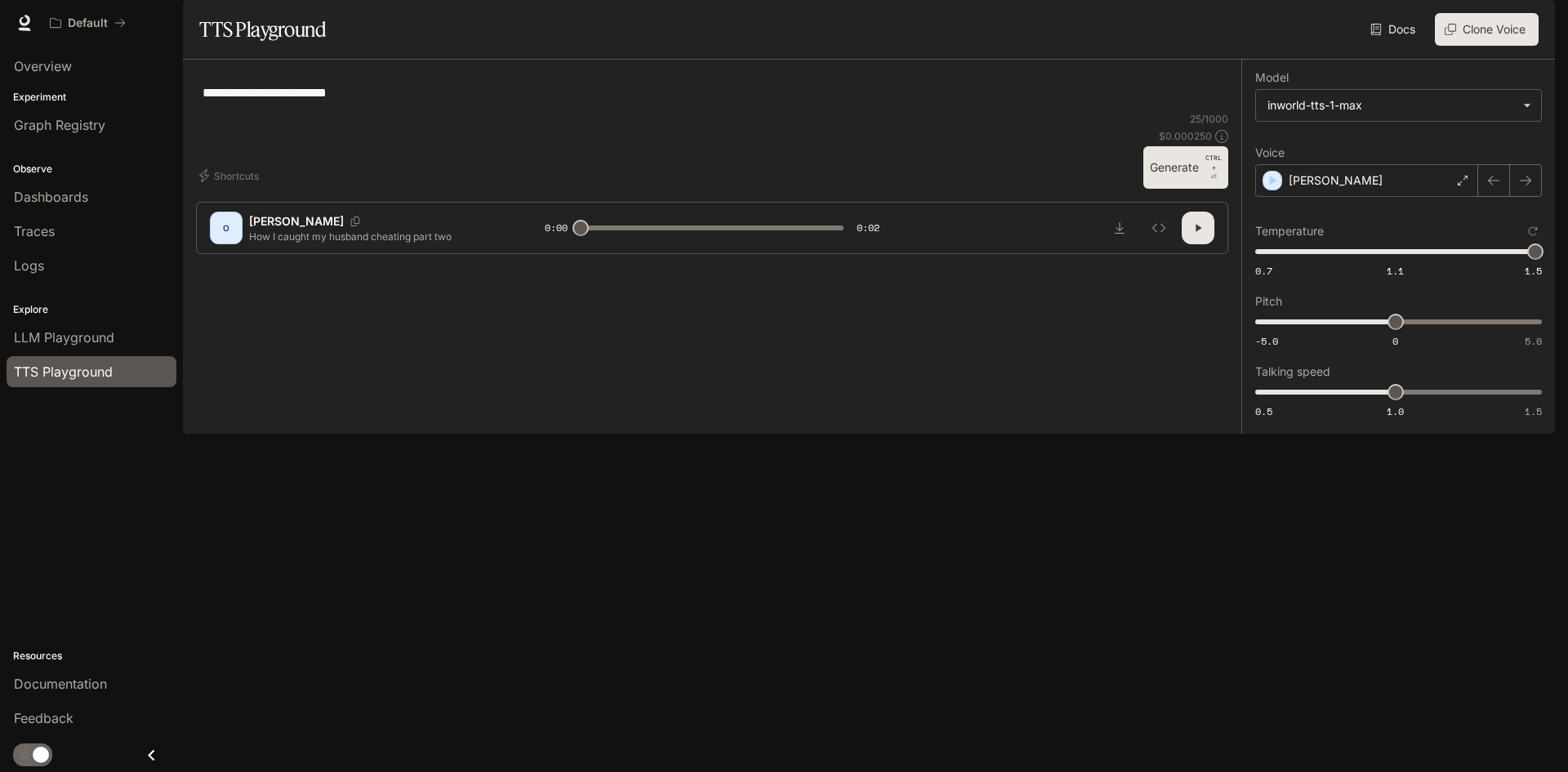
type textarea "**********"
click at [1165, 188] on button "Generate CTRL + ⏎" at bounding box center [1185, 168] width 85 height 43
type input "*"
type input "****"
drag, startPoint x: 1535, startPoint y: 299, endPoint x: 1392, endPoint y: 325, distance: 145.3
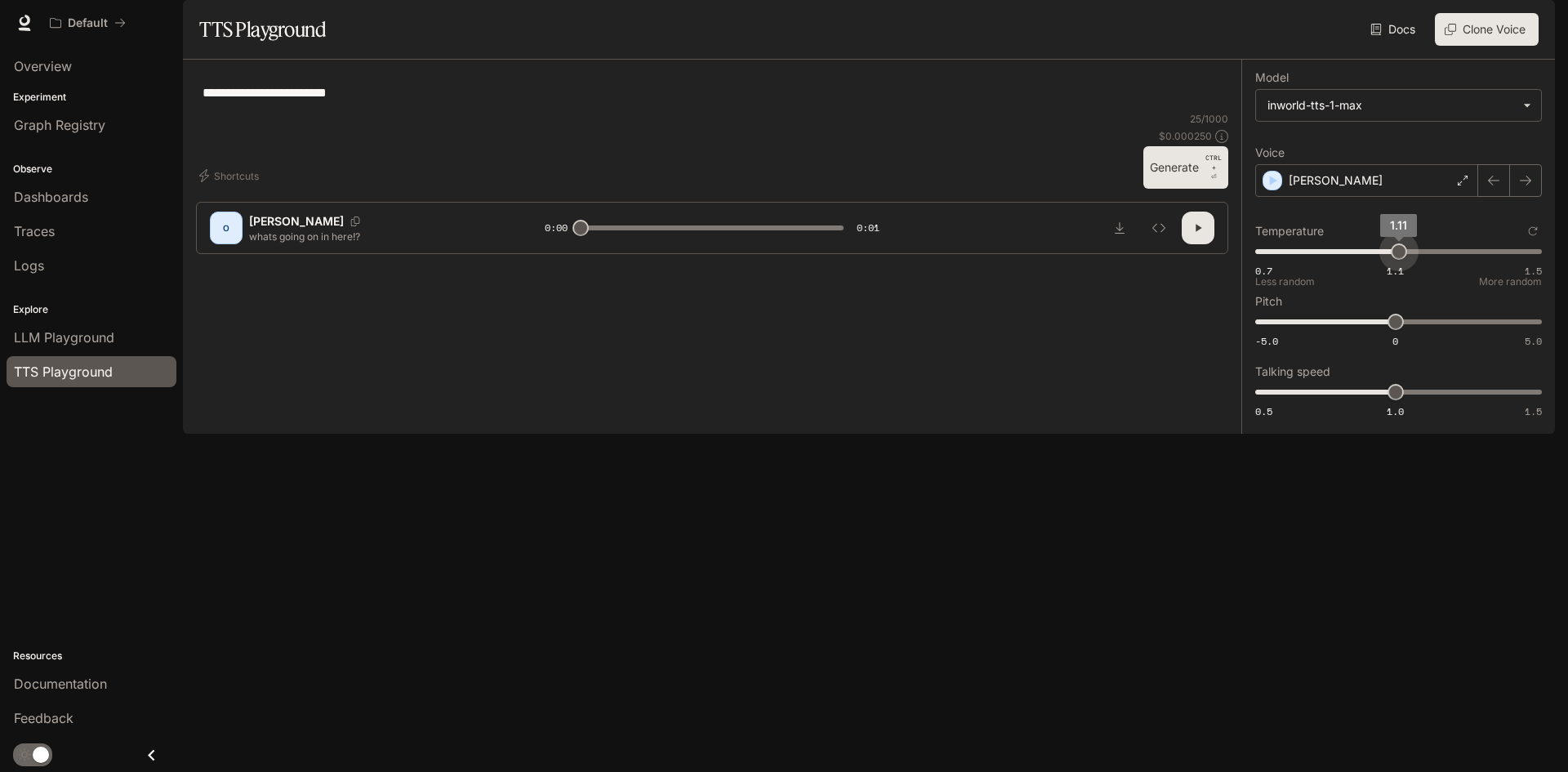
click at [1397, 260] on span "1.11" at bounding box center [1399, 251] width 16 height 16
drag, startPoint x: 1399, startPoint y: 366, endPoint x: 1453, endPoint y: 386, distance: 57.6
click at [1453, 330] on span "1.8" at bounding box center [1445, 322] width 16 height 16
type input "***"
click at [1175, 188] on button "Generate CTRL + ⏎" at bounding box center [1185, 168] width 85 height 43
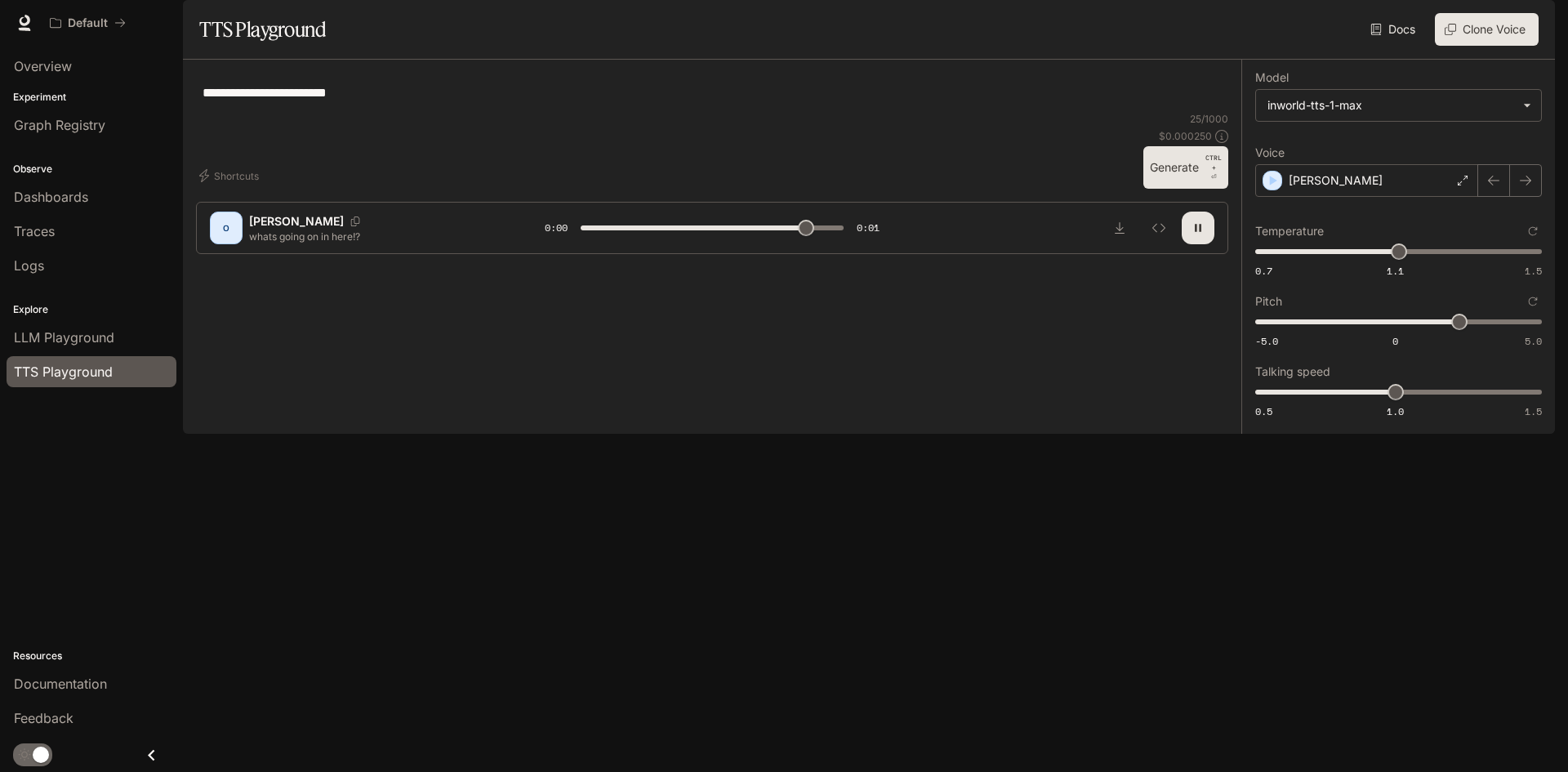
type input "*"
type input "***"
drag, startPoint x: 1453, startPoint y: 375, endPoint x: 1412, endPoint y: 375, distance: 41.0
click at [1412, 330] on span "0.6" at bounding box center [1411, 322] width 16 height 16
drag, startPoint x: 1423, startPoint y: 294, endPoint x: 1388, endPoint y: 438, distance: 148.2
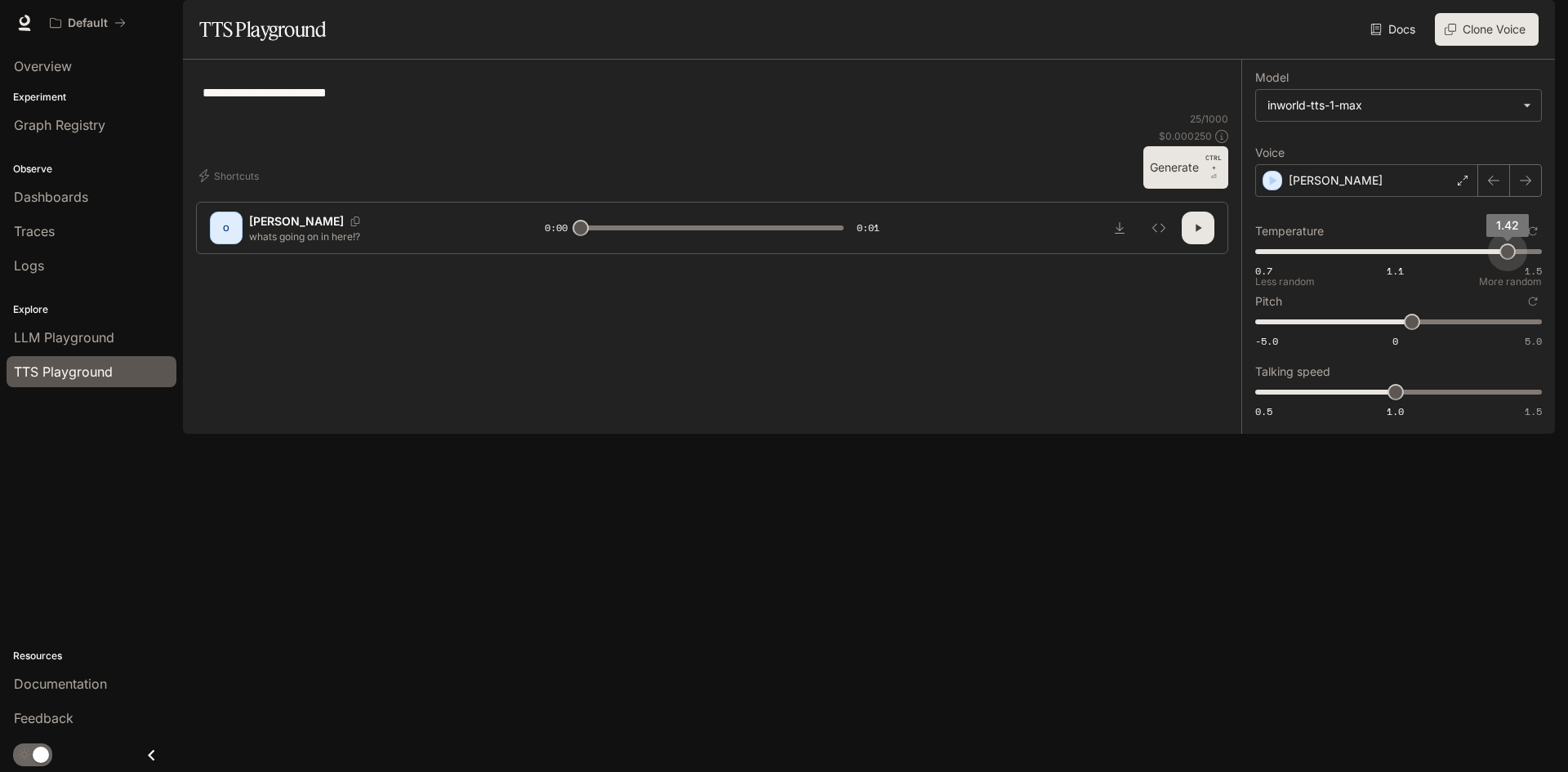
click at [1516, 260] on span "1.42" at bounding box center [1507, 251] width 16 height 16
type input "***"
click at [1186, 188] on button "Generate CTRL + ⏎" at bounding box center [1185, 168] width 85 height 43
type input "*"
type input "***"
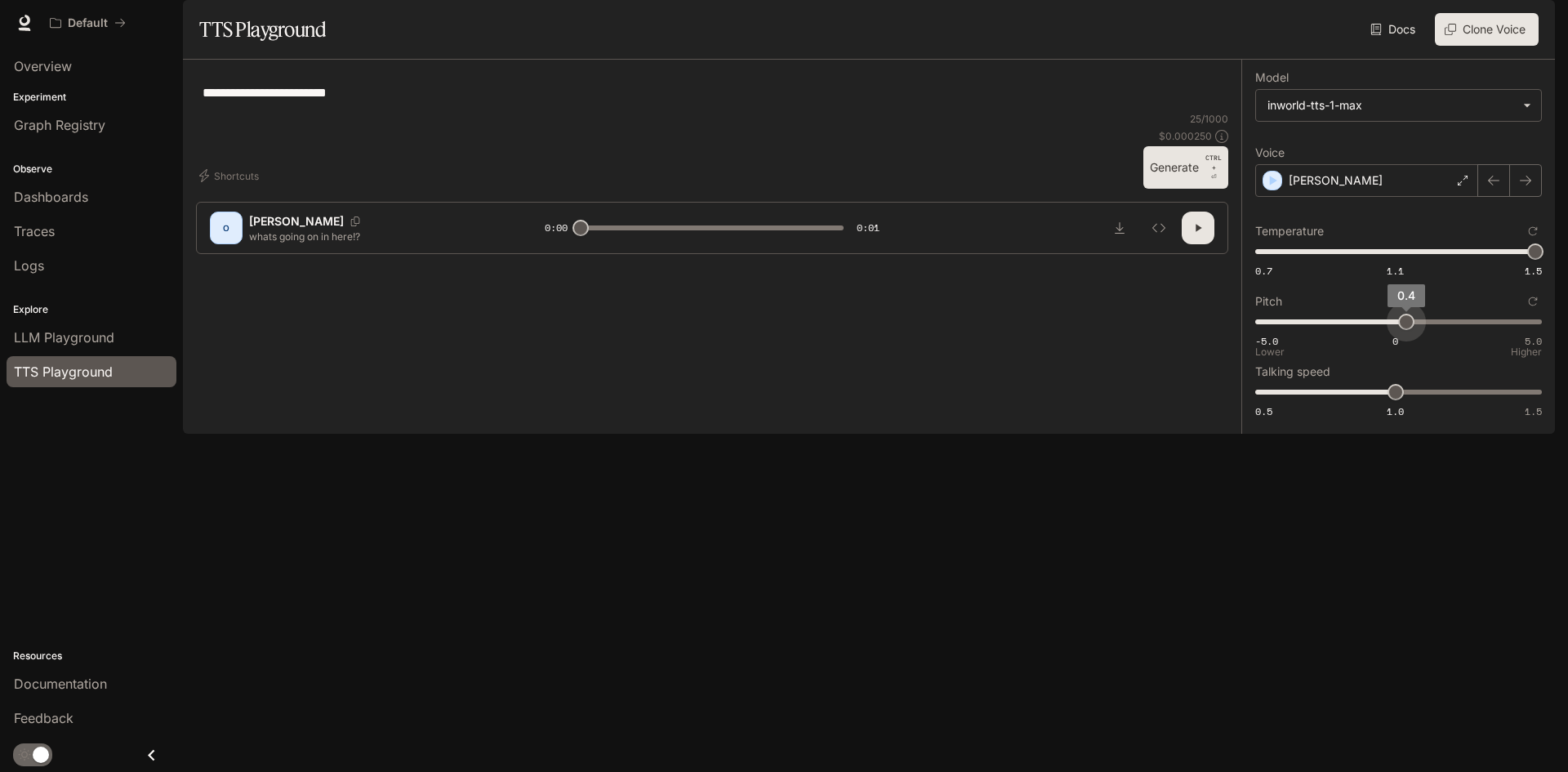
click at [1406, 330] on span "0.4" at bounding box center [1405, 322] width 16 height 16
click at [1192, 188] on button "Generate CTRL + ⏎" at bounding box center [1185, 168] width 85 height 43
click at [1189, 188] on button "Generate CTRL + ⏎" at bounding box center [1185, 168] width 85 height 43
type input "*"
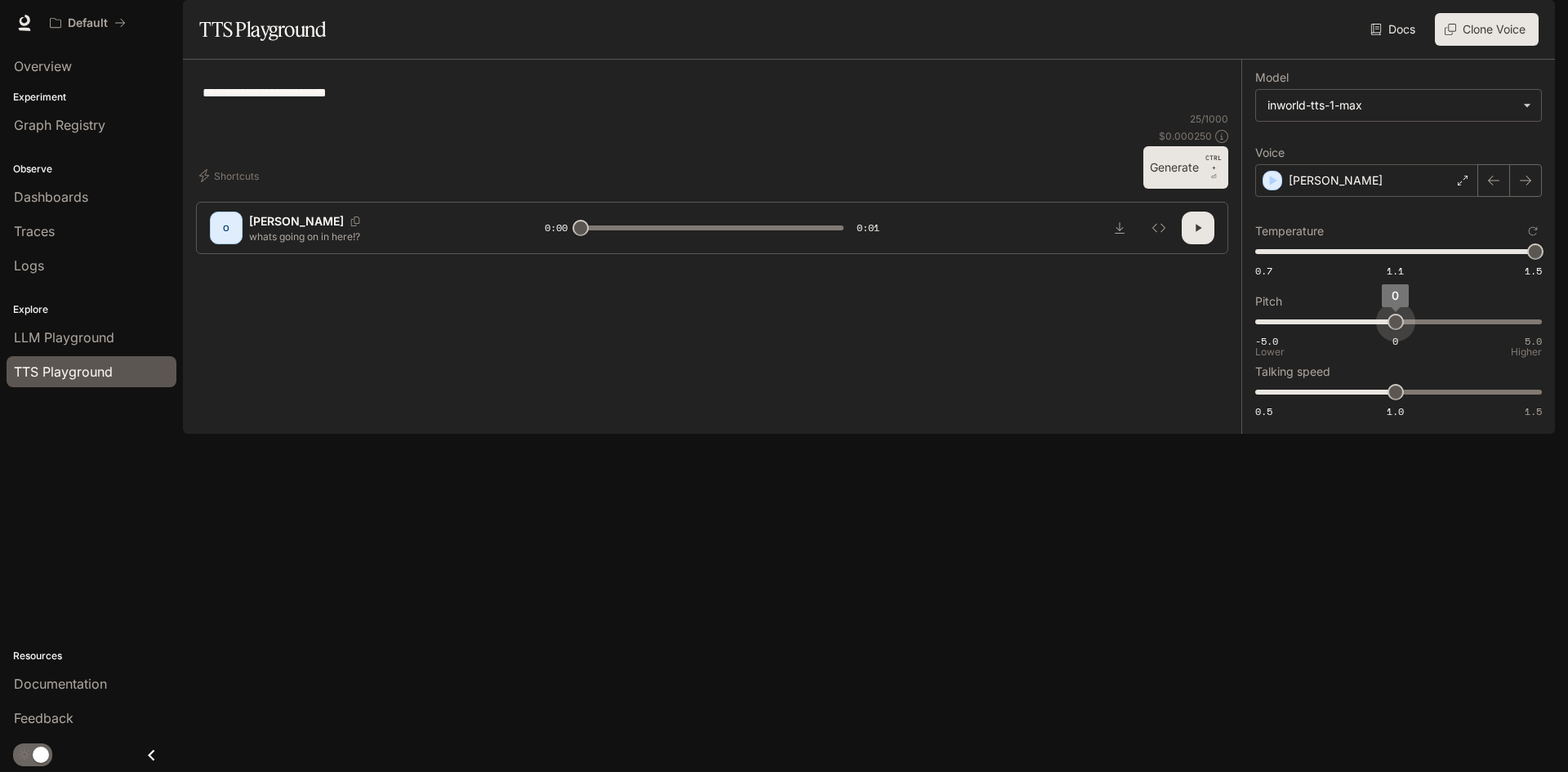
drag, startPoint x: 1407, startPoint y: 368, endPoint x: 1394, endPoint y: 368, distance: 13.0
click at [1394, 330] on span "0" at bounding box center [1395, 322] width 16 height 16
click at [1178, 188] on button "Generate CTRL + ⏎" at bounding box center [1185, 168] width 85 height 43
type input "*"
click at [244, 102] on textarea "**********" at bounding box center [712, 92] width 1019 height 19
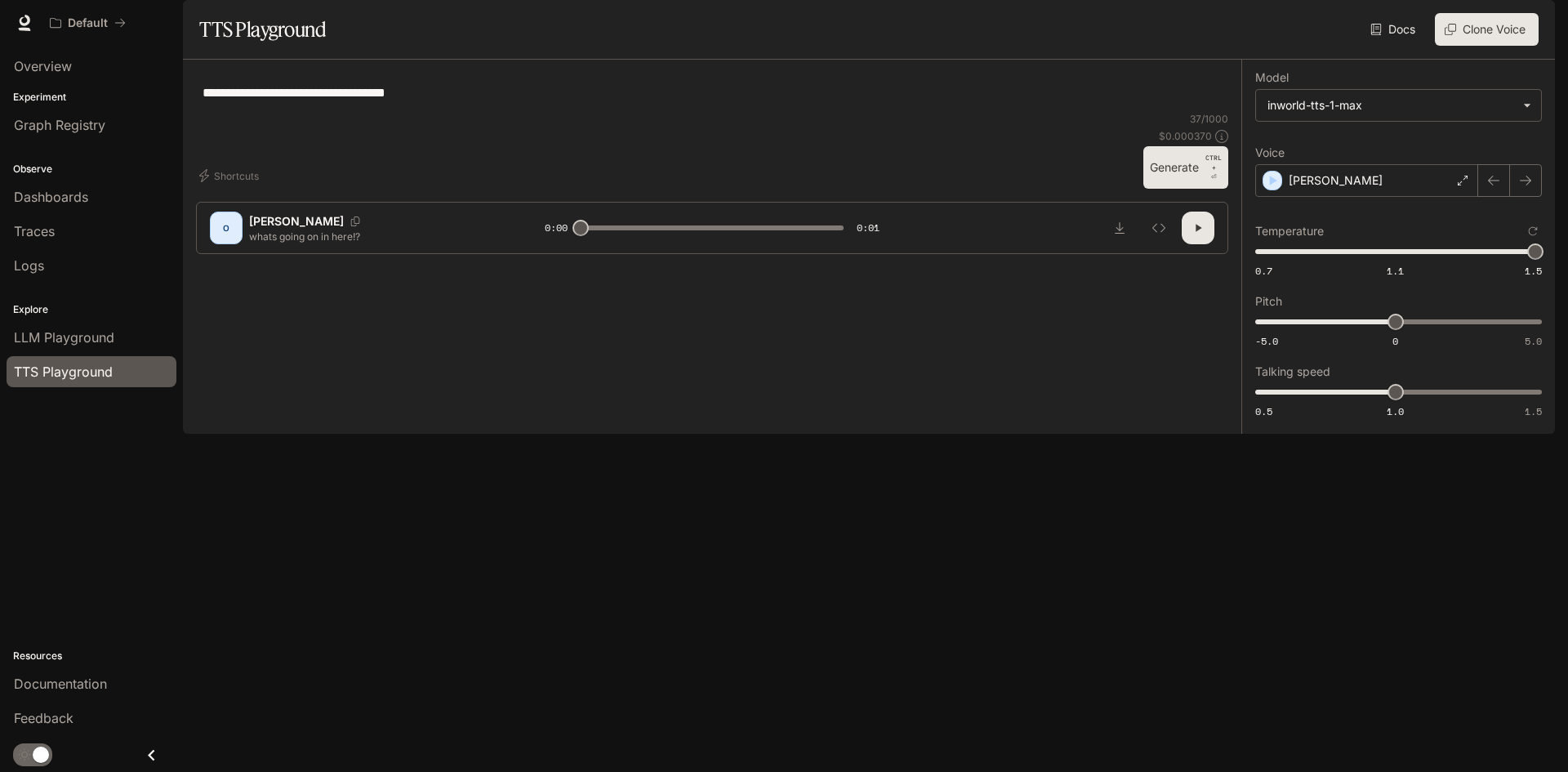
drag, startPoint x: 242, startPoint y: 138, endPoint x: 240, endPoint y: 151, distance: 13.2
click at [242, 102] on textarea "**********" at bounding box center [712, 92] width 1019 height 19
click at [240, 102] on textarea "**********" at bounding box center [712, 92] width 1019 height 19
type textarea "**********"
click at [1182, 188] on button "Generate CTRL + ⏎" at bounding box center [1185, 168] width 85 height 43
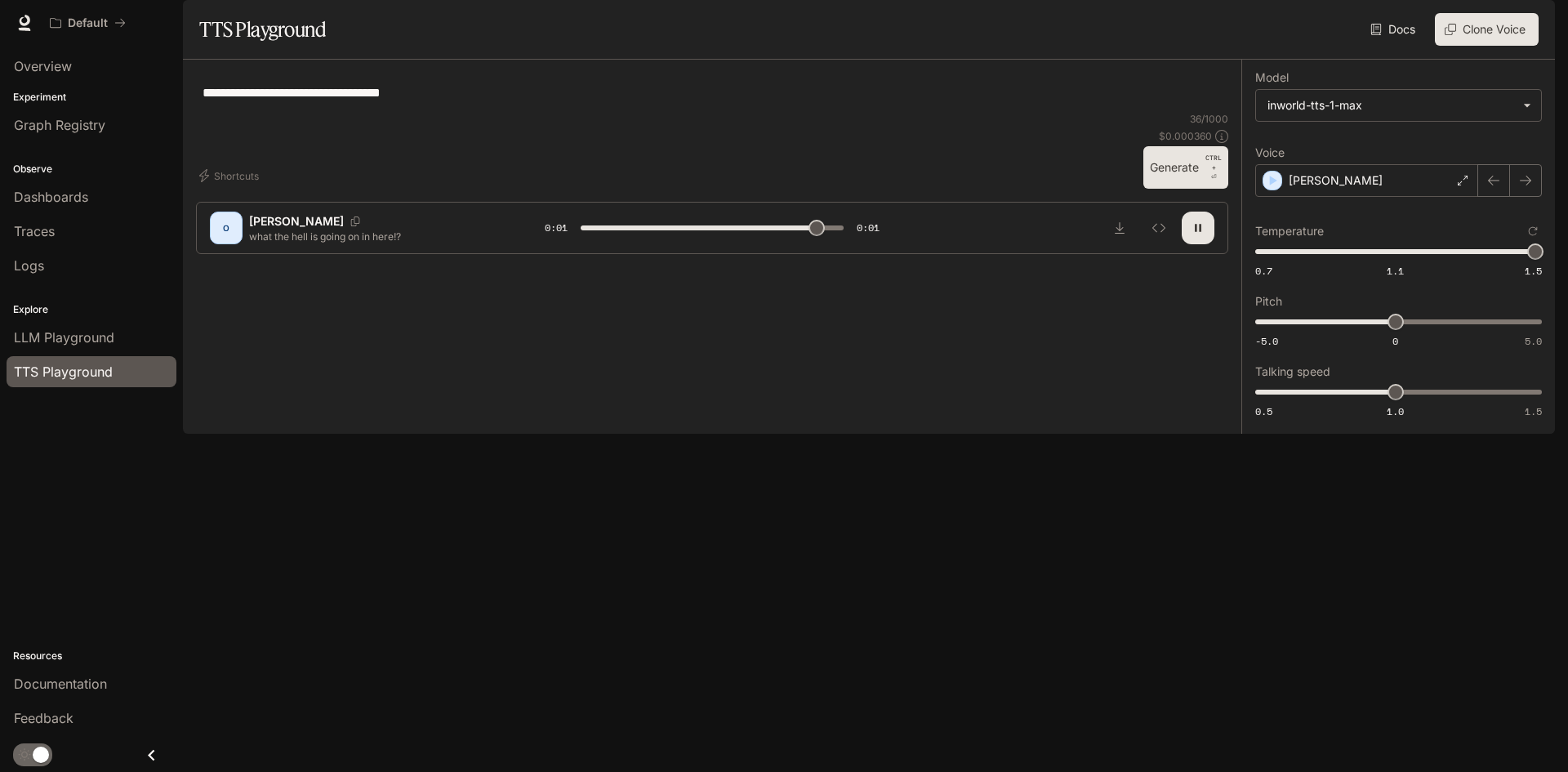
type input "*"
